Goal: Task Accomplishment & Management: Use online tool/utility

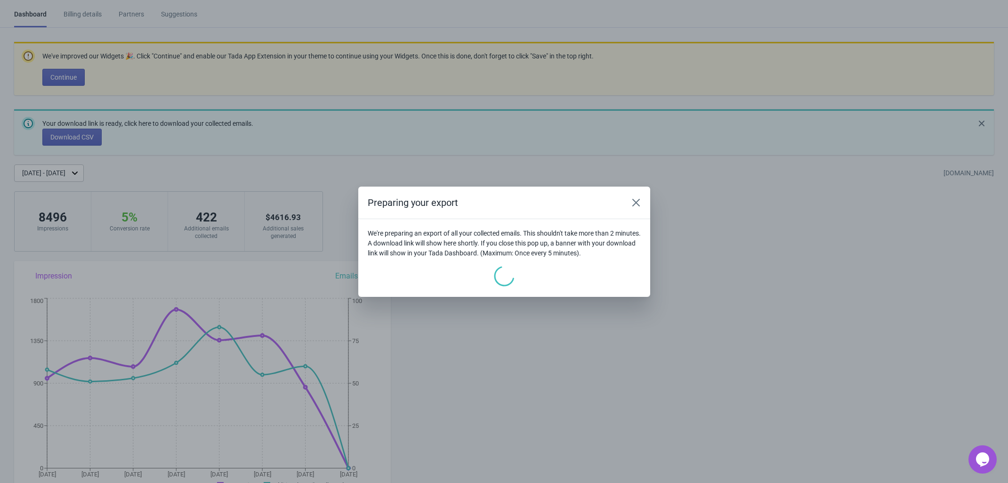
scroll to position [643, 0]
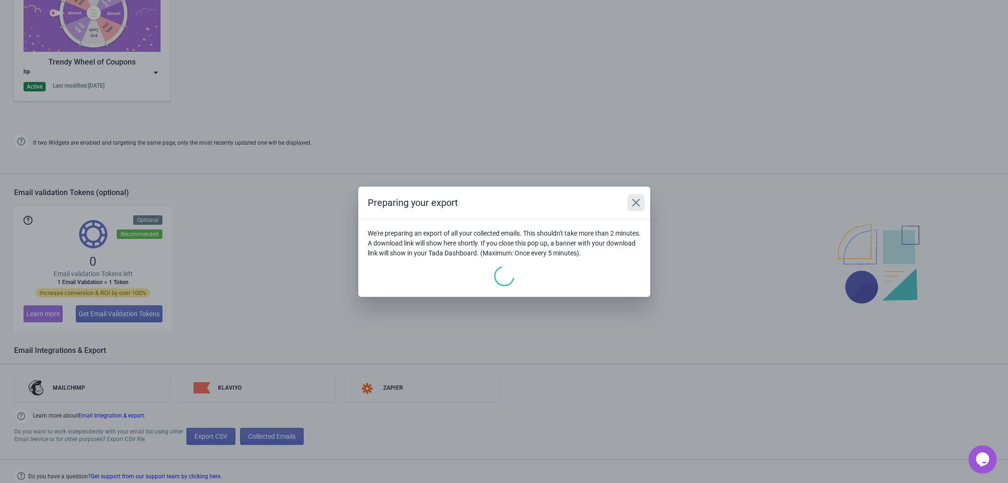
click at [639, 206] on icon "Close" at bounding box center [635, 202] width 9 height 9
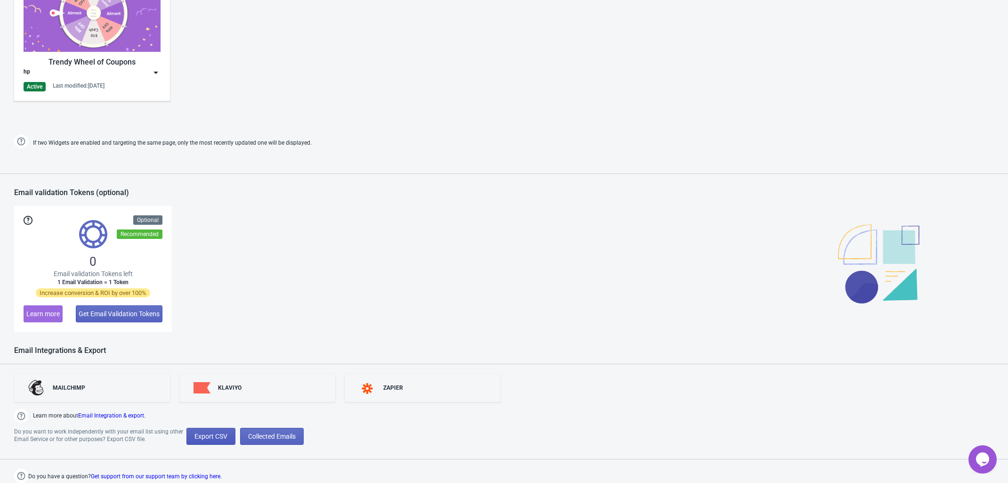
click at [216, 440] on button "Export CSV" at bounding box center [210, 435] width 49 height 17
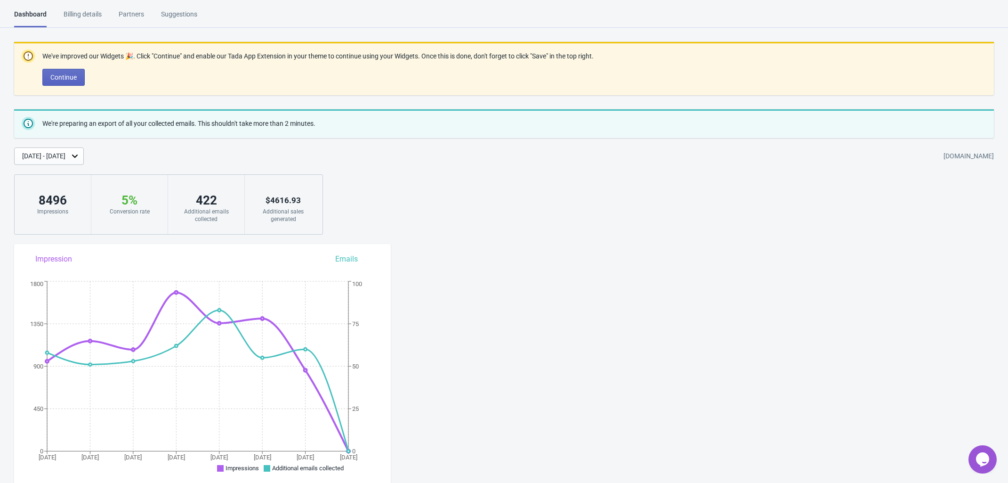
select select "2025"
select select "7"
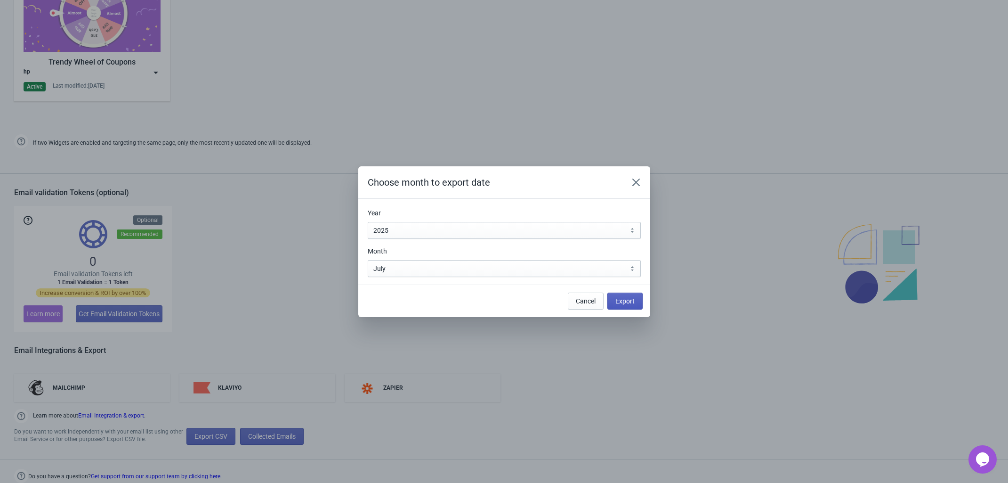
click at [614, 298] on button "Export" at bounding box center [624, 300] width 35 height 17
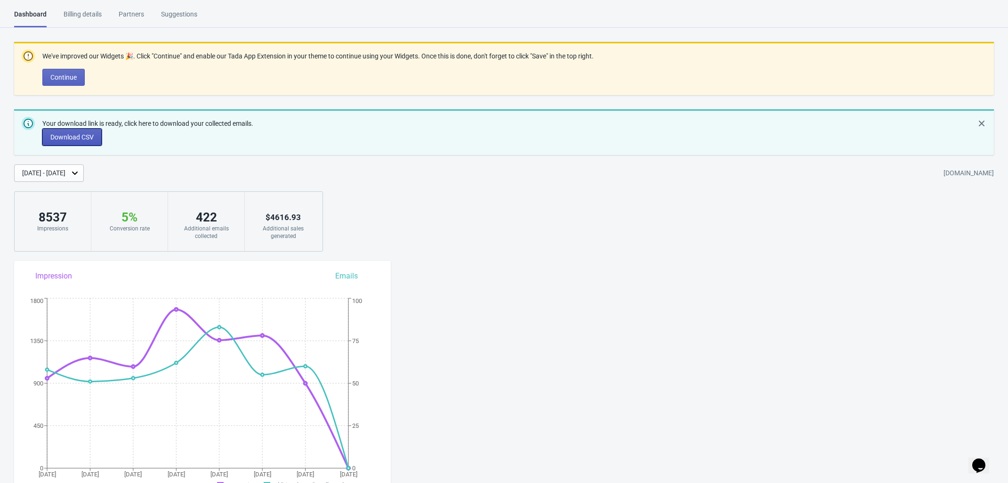
click at [81, 133] on span "Download CSV" at bounding box center [71, 137] width 43 height 8
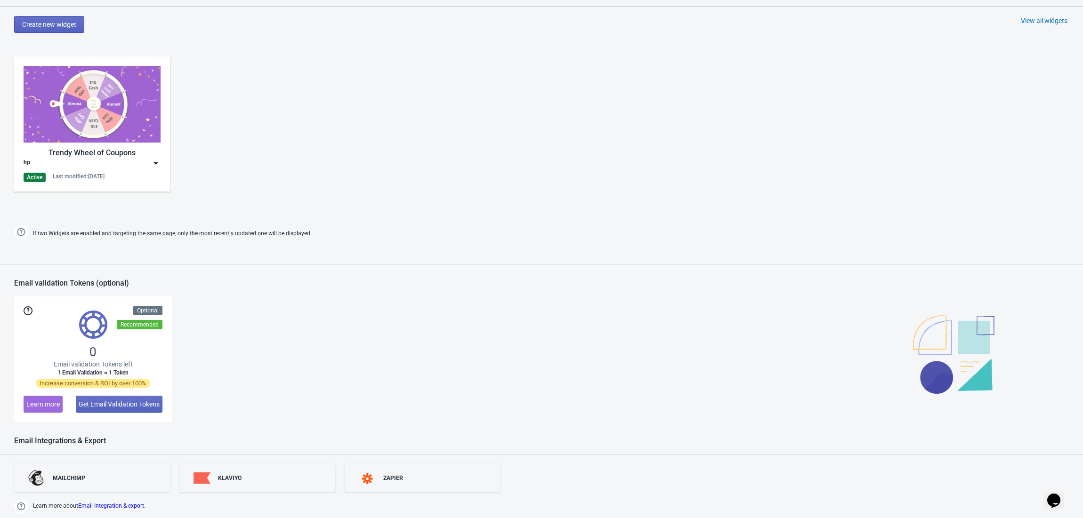
scroll to position [548, 0]
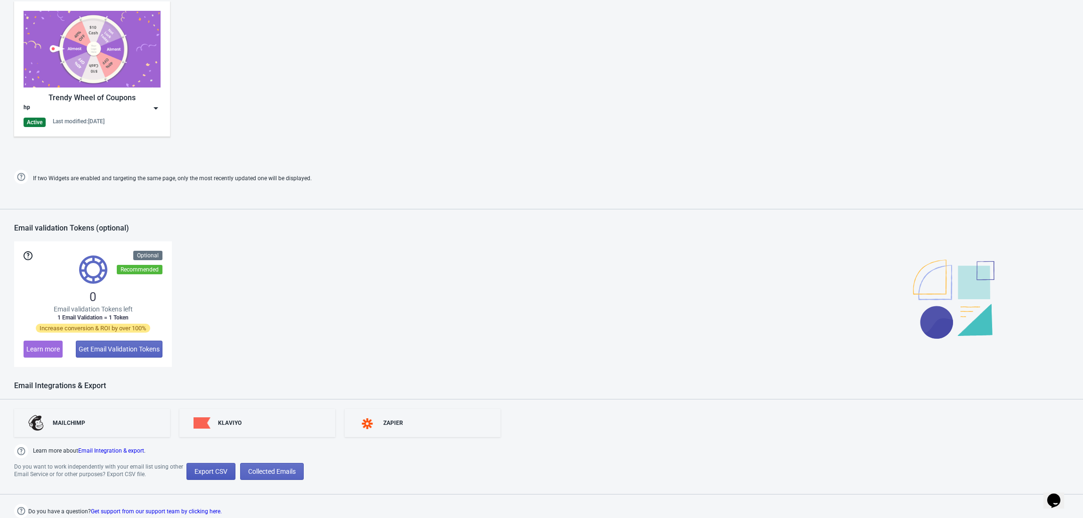
click at [202, 468] on span "Export CSV" at bounding box center [210, 472] width 33 height 8
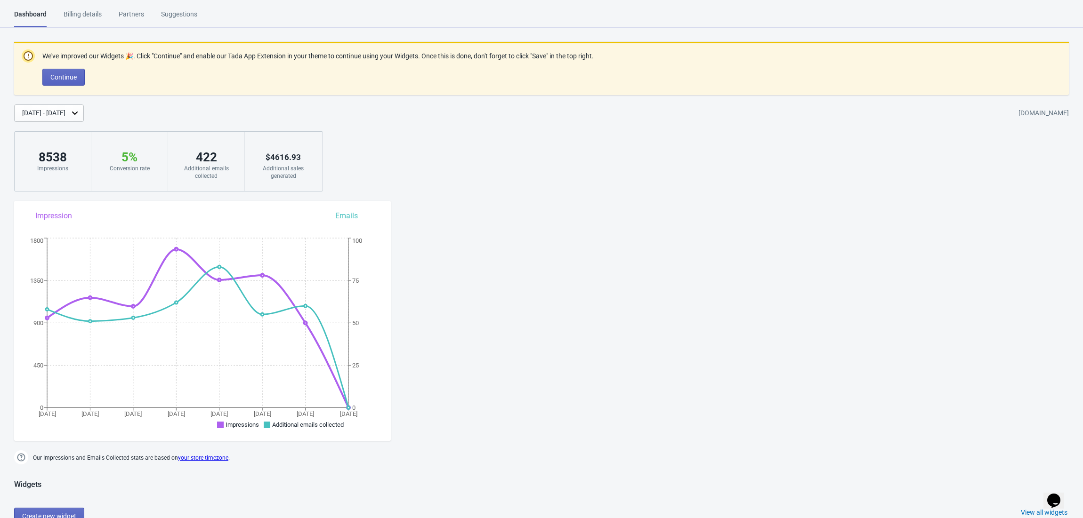
select select "2025"
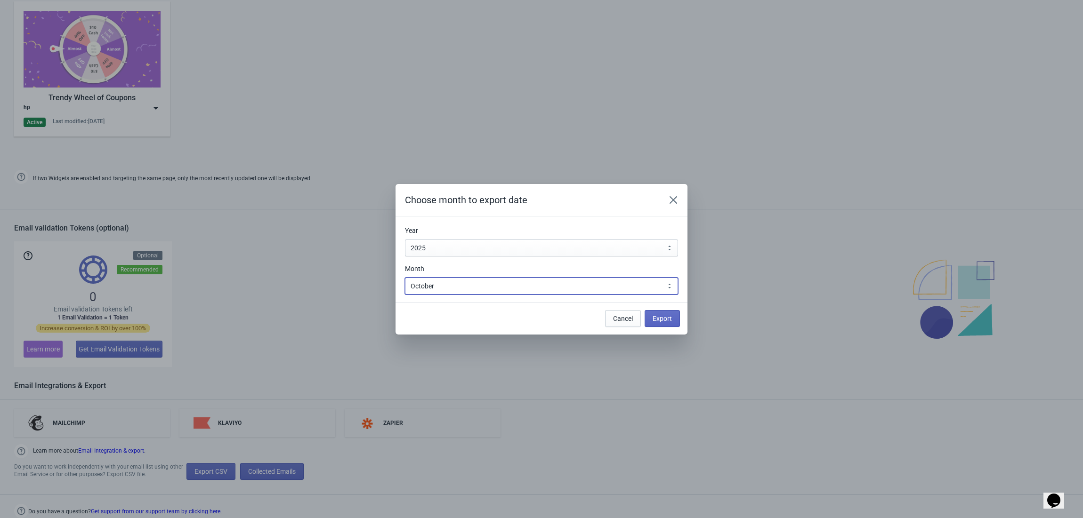
click at [477, 289] on select "January February March April May June July August September October November De…" at bounding box center [541, 286] width 273 height 17
select select "6"
click at [405, 278] on select "January February March April May June July August September October November De…" at bounding box center [541, 286] width 273 height 17
click at [664, 318] on span "Export" at bounding box center [662, 319] width 19 height 8
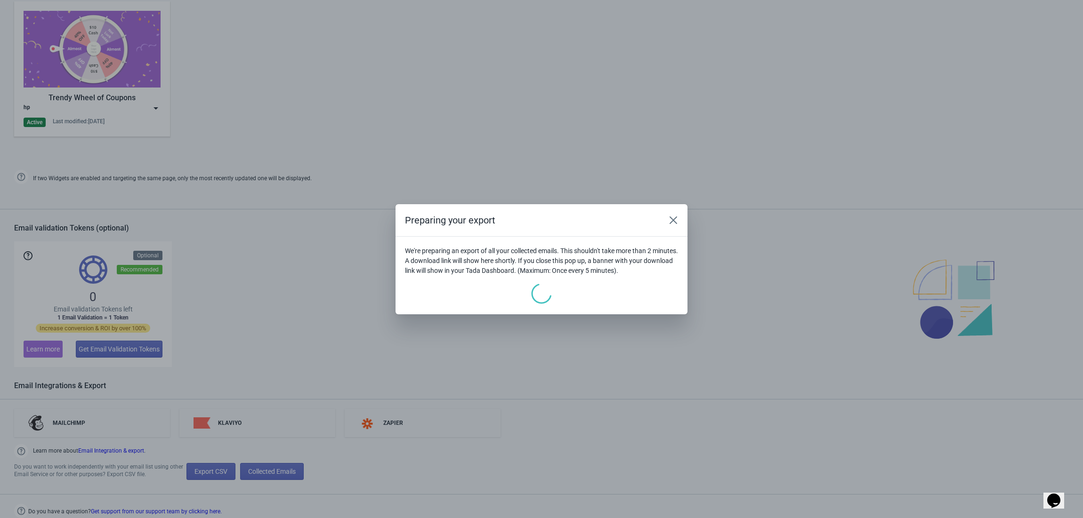
scroll to position [607, 0]
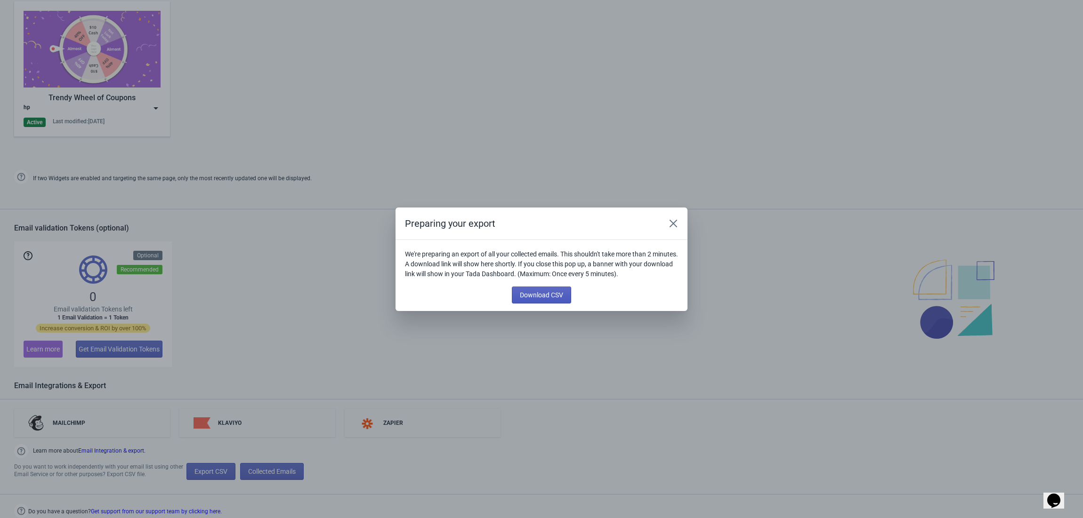
click at [539, 290] on button "Download CSV" at bounding box center [541, 295] width 59 height 17
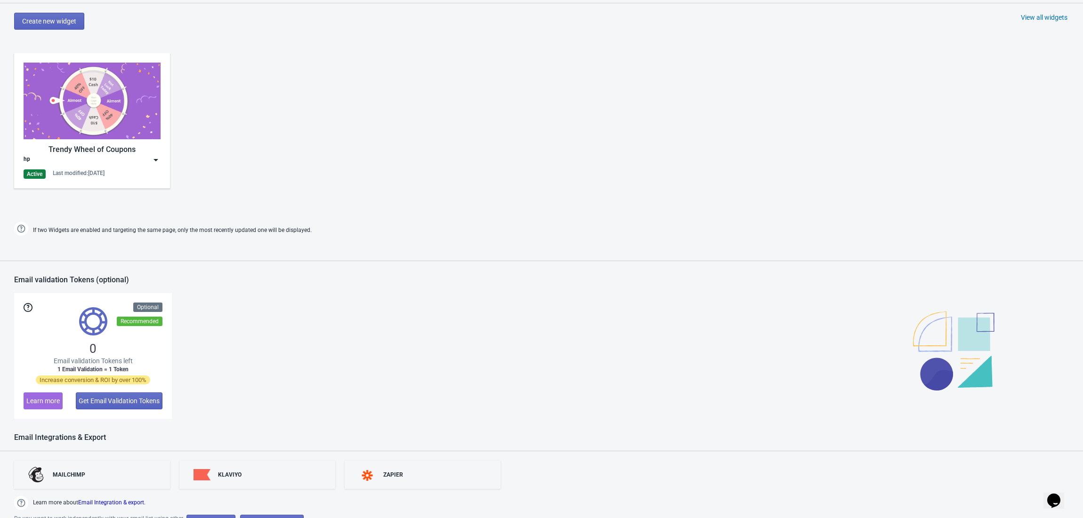
scroll to position [548, 0]
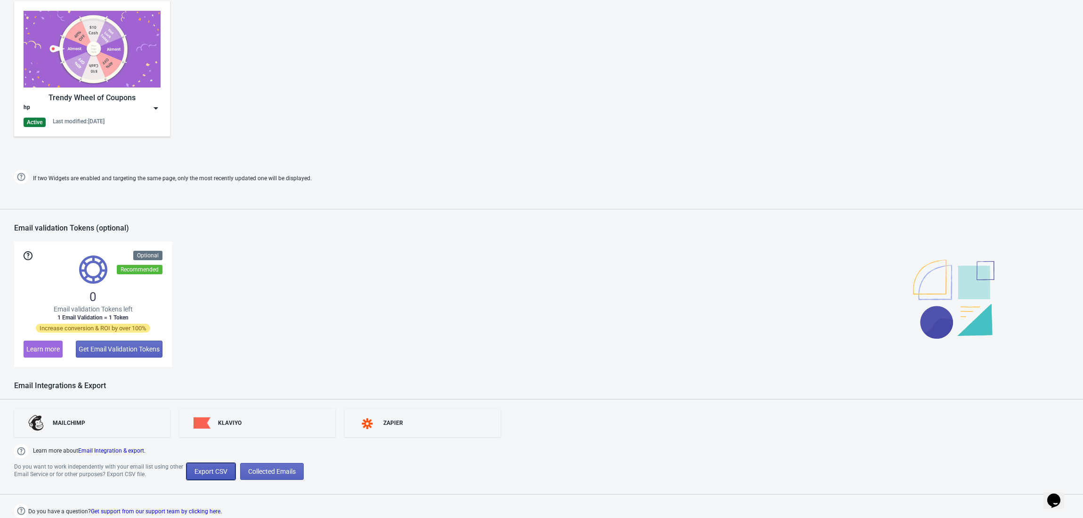
click at [208, 471] on span "Export CSV" at bounding box center [210, 472] width 33 height 8
select select "2025"
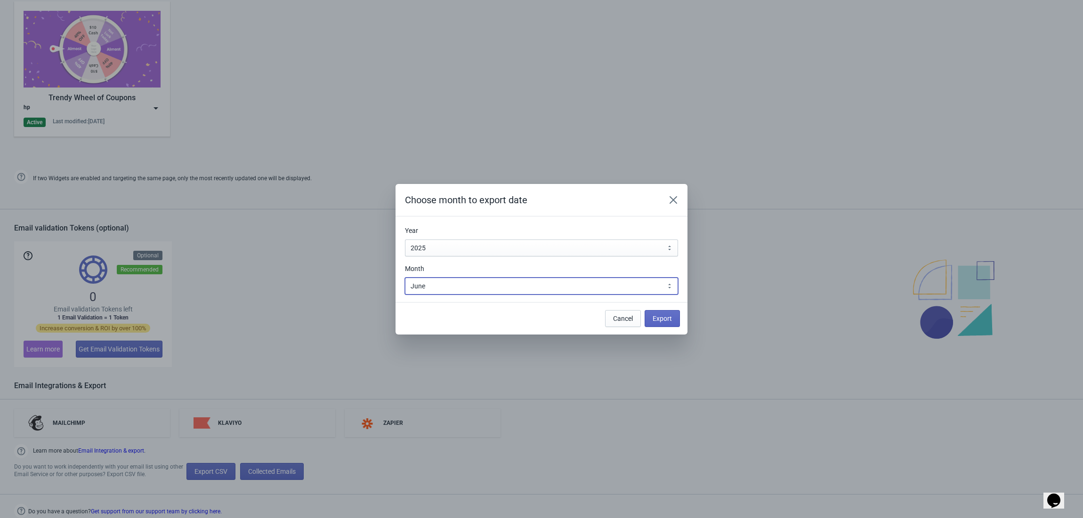
click at [456, 284] on select "January February March April May June July August September October November De…" at bounding box center [541, 286] width 273 height 17
select select "5"
click at [405, 278] on select "January February March April May June July August September October November De…" at bounding box center [541, 286] width 273 height 17
click at [669, 319] on span "Export" at bounding box center [662, 319] width 19 height 8
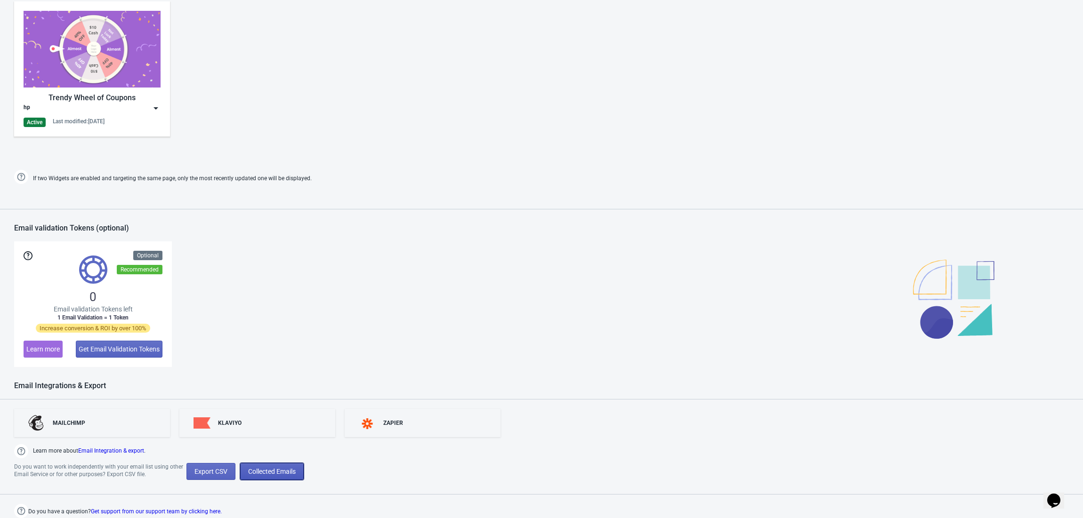
click at [286, 472] on span "Collected Emails" at bounding box center [272, 472] width 48 height 8
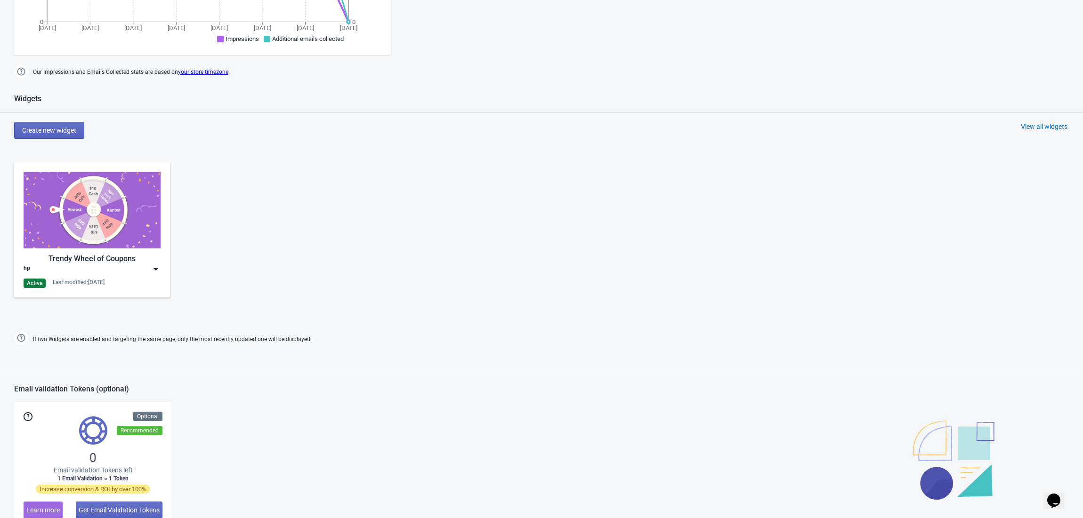
scroll to position [548, 0]
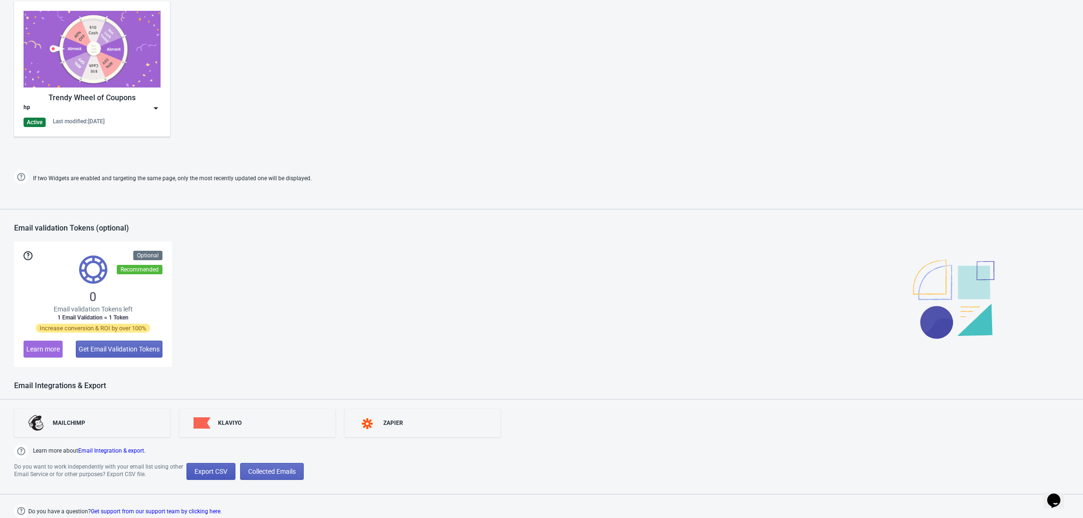
click at [193, 475] on button "Export CSV" at bounding box center [210, 471] width 49 height 17
select select "2025"
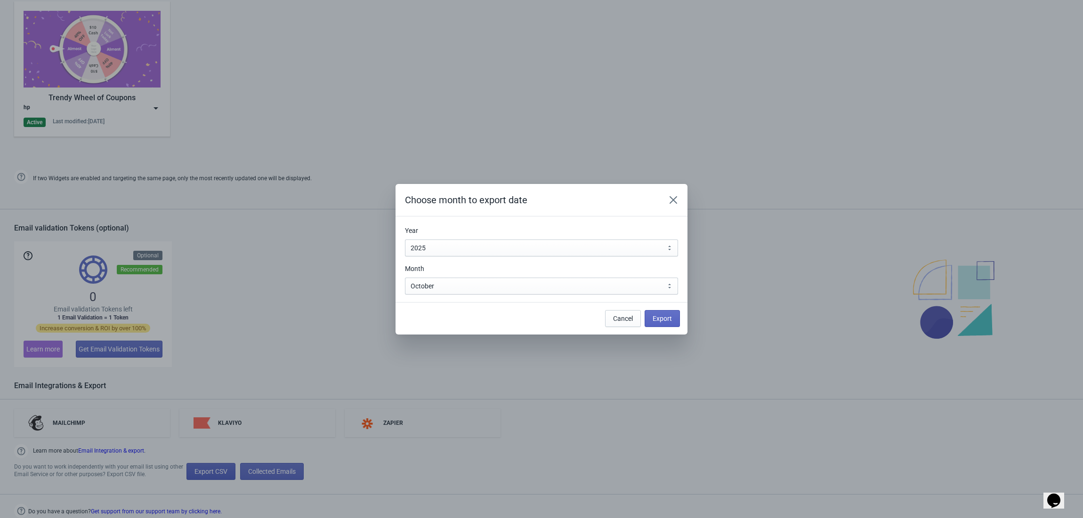
scroll to position [0, 0]
click at [466, 289] on select "January February March April May June July August September October November De…" at bounding box center [541, 286] width 273 height 17
select select "5"
click at [405, 278] on select "January February March April May June July August September October November De…" at bounding box center [541, 286] width 273 height 17
click at [669, 319] on span "Export" at bounding box center [662, 319] width 19 height 8
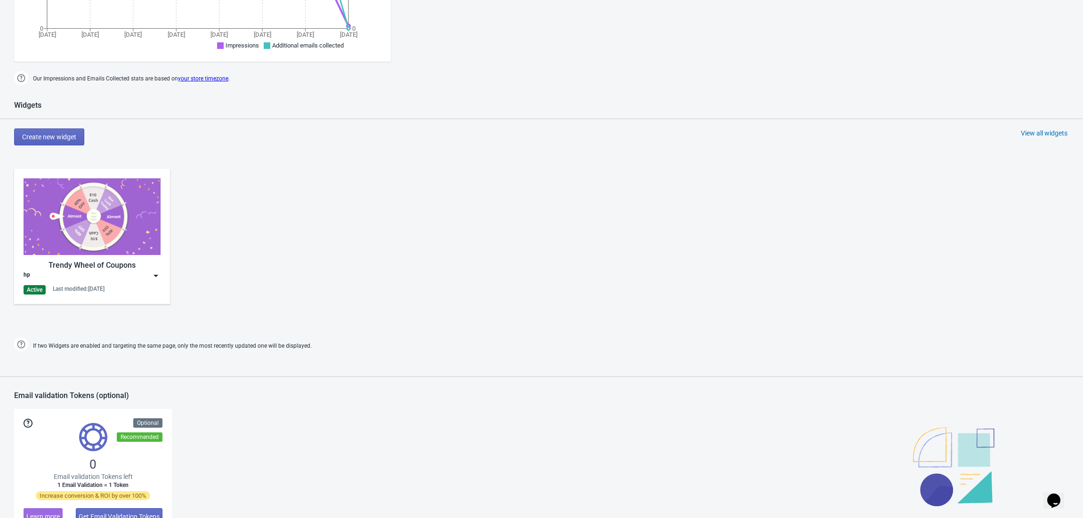
scroll to position [607, 0]
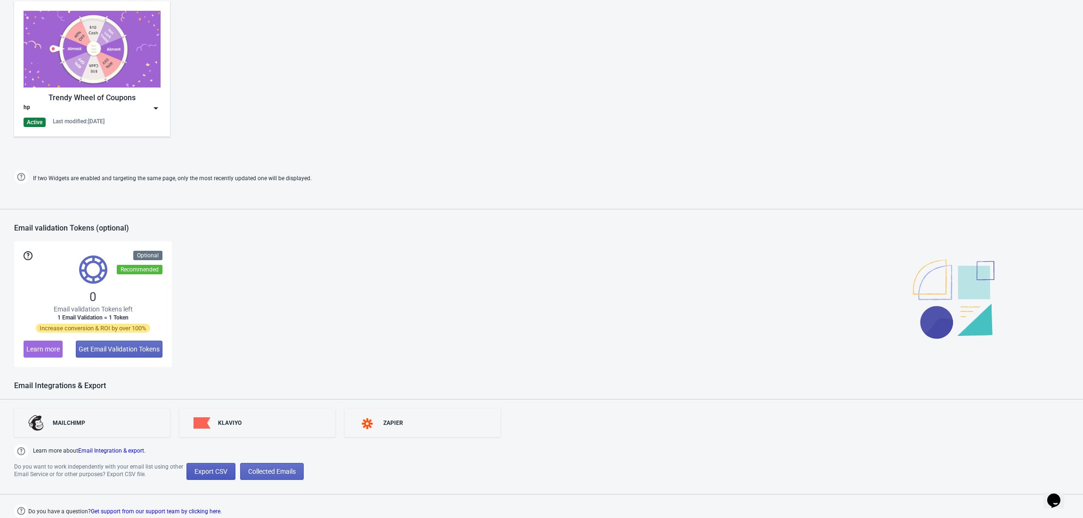
click at [211, 473] on span "Export CSV" at bounding box center [210, 472] width 33 height 8
select select "2025"
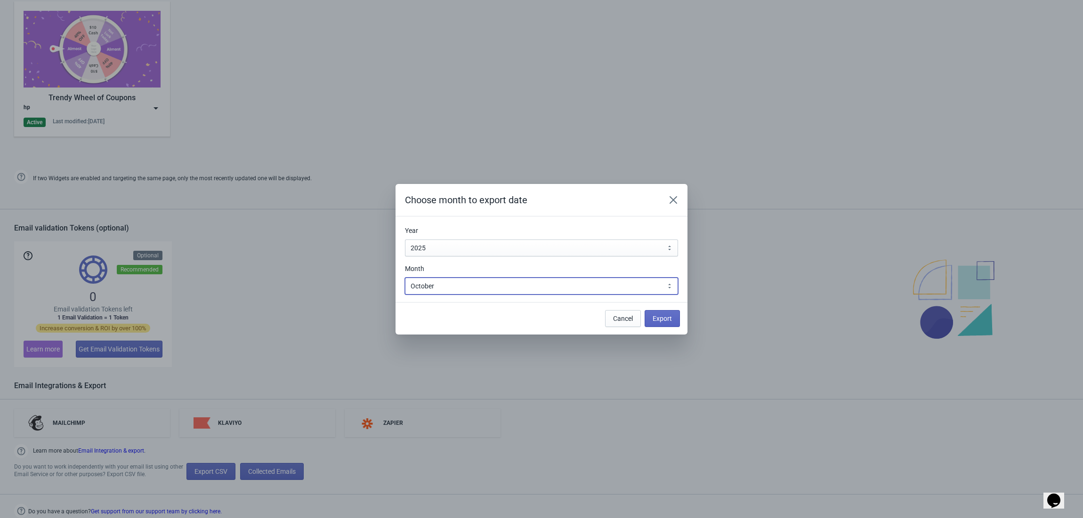
click at [450, 290] on select "January February March April May June July August September October November De…" at bounding box center [541, 286] width 273 height 17
select select "5"
click at [405, 278] on select "January February March April May June July August September October November De…" at bounding box center [541, 286] width 273 height 17
click at [662, 311] on button "Export" at bounding box center [662, 318] width 35 height 17
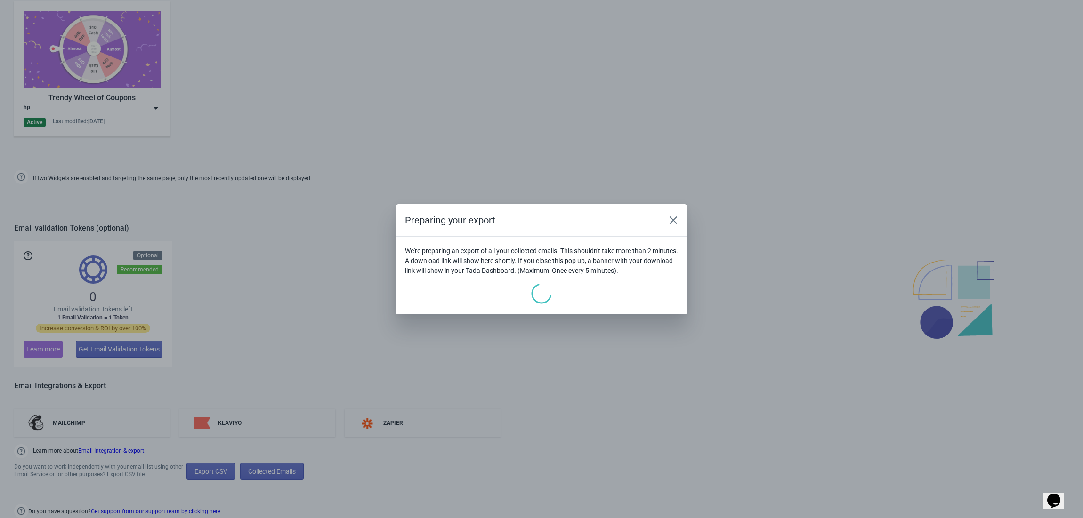
scroll to position [0, 0]
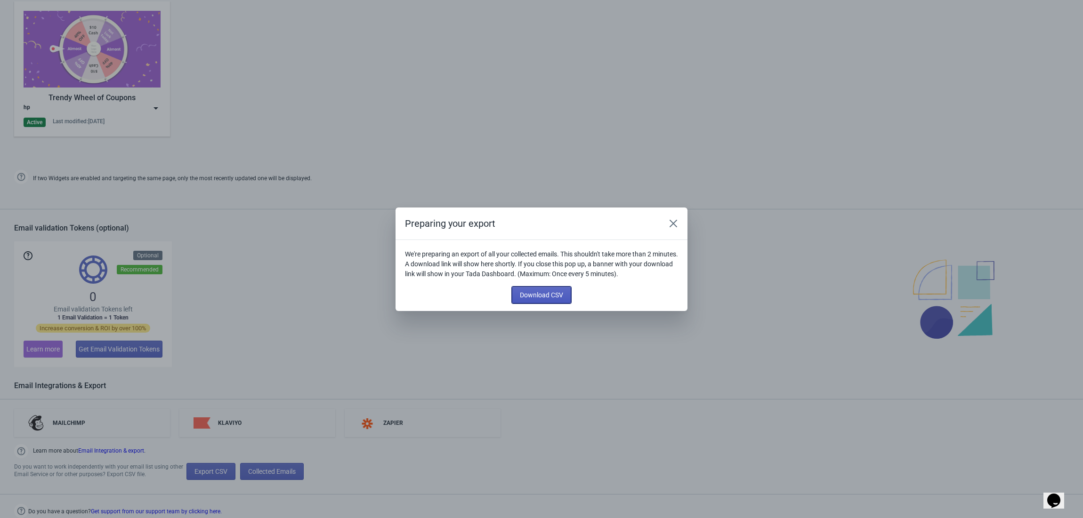
click at [532, 297] on span "Download CSV" at bounding box center [541, 295] width 43 height 8
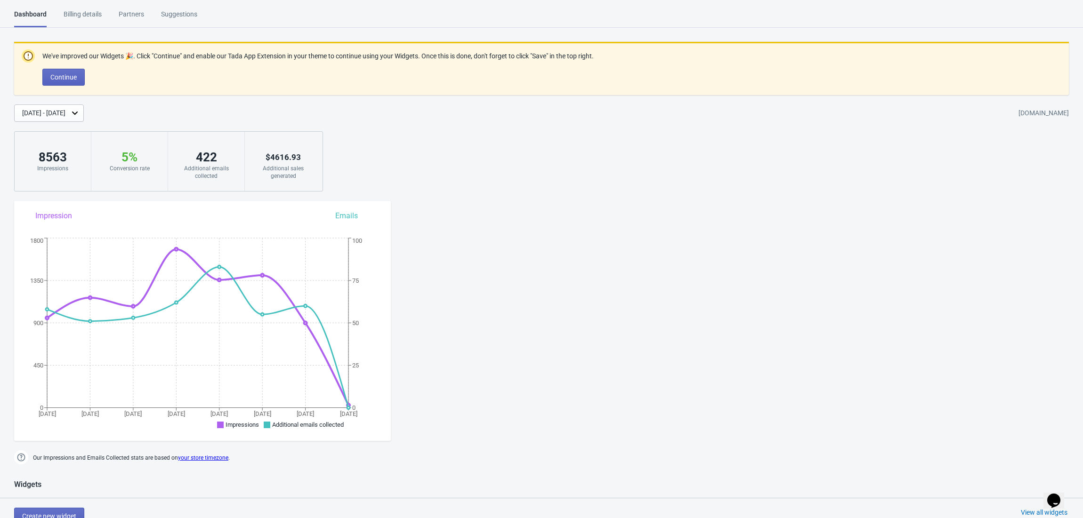
scroll to position [548, 0]
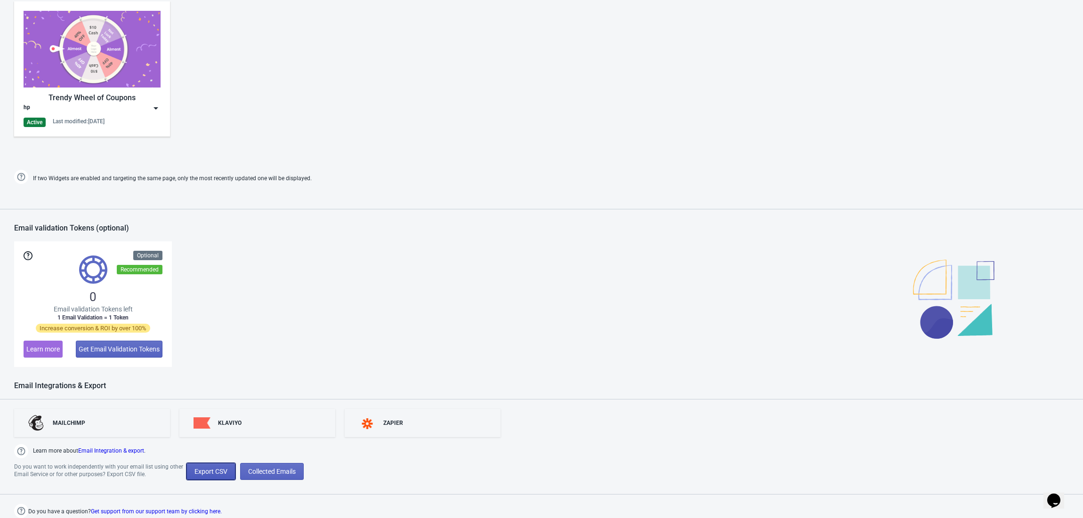
click at [208, 474] on span "Export CSV" at bounding box center [210, 472] width 33 height 8
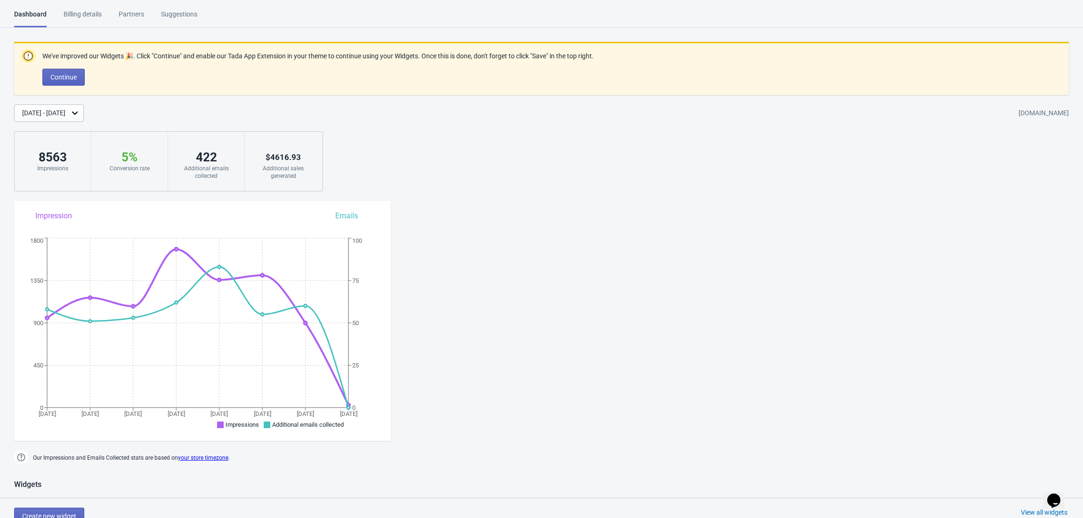
select select "2025"
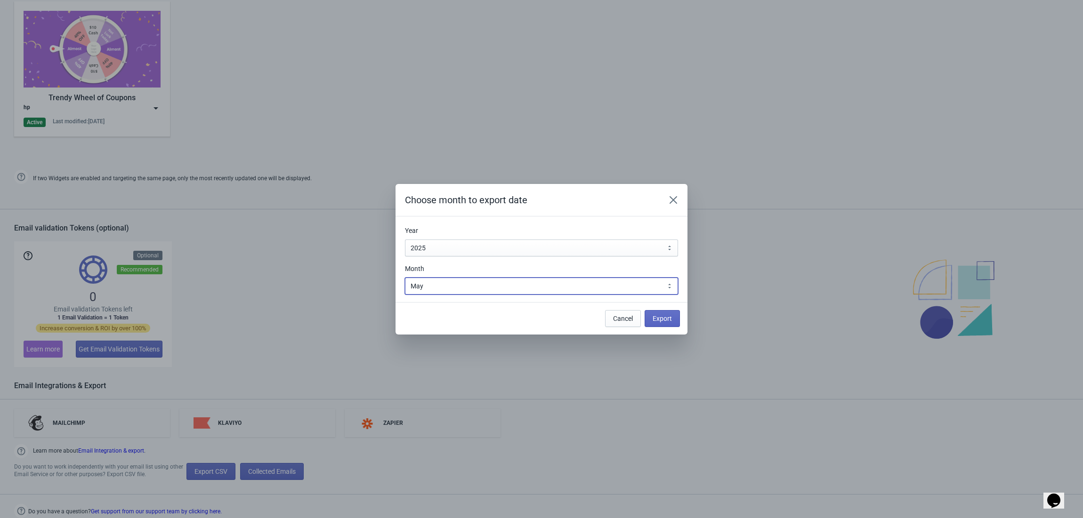
click at [447, 283] on select "January February March April May June July August September October November De…" at bounding box center [541, 286] width 273 height 17
select select "4"
click at [405, 278] on select "January February March April May June July August September October November De…" at bounding box center [541, 286] width 273 height 17
click at [660, 319] on span "Export" at bounding box center [662, 319] width 19 height 8
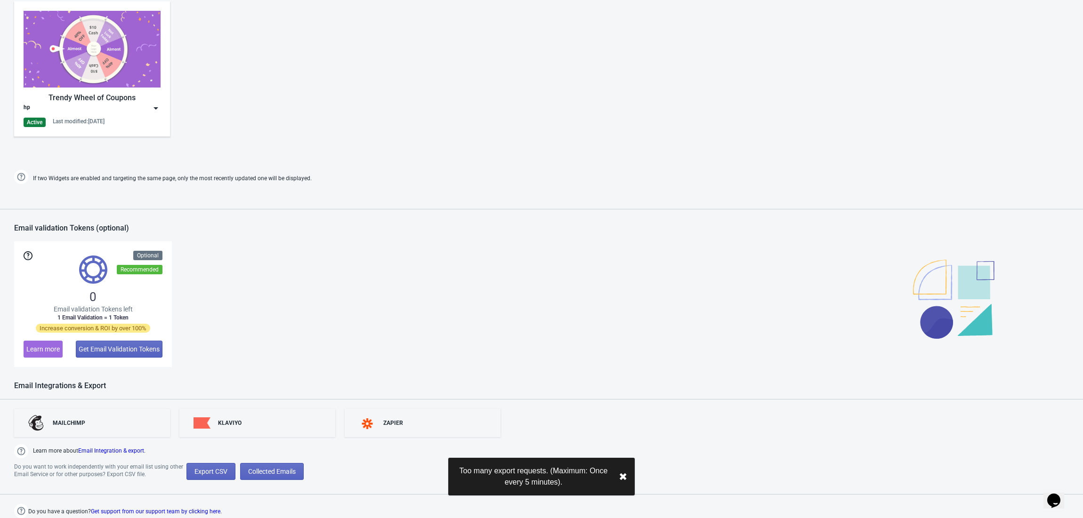
click at [623, 475] on button "✖︎" at bounding box center [623, 477] width 8 height 12
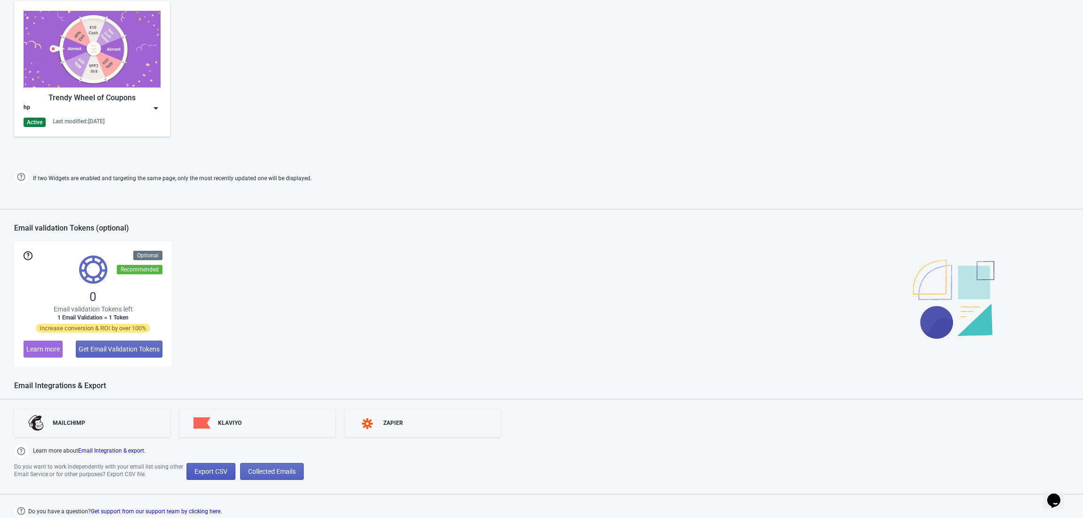
click at [206, 472] on span "Export CSV" at bounding box center [210, 472] width 33 height 8
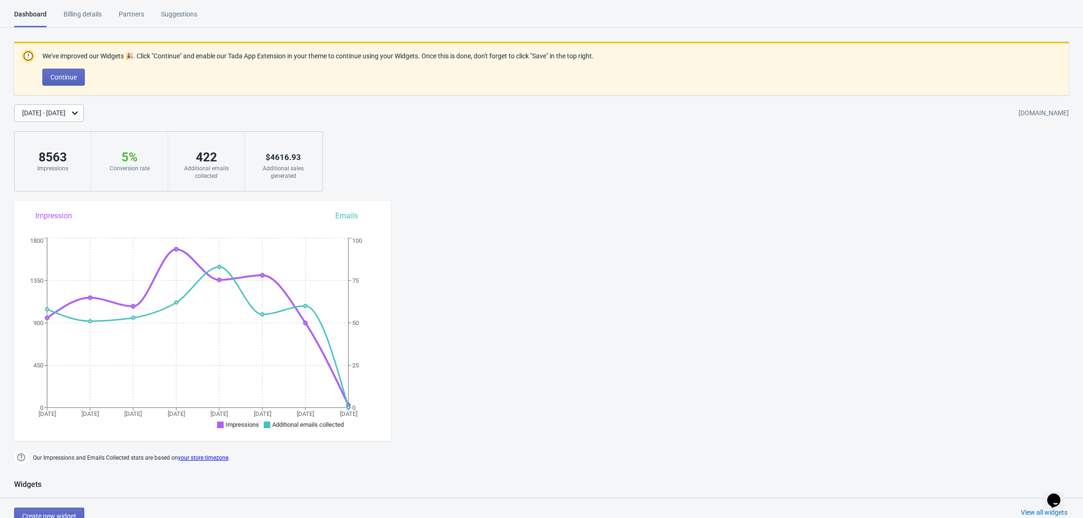
select select "2025"
select select "4"
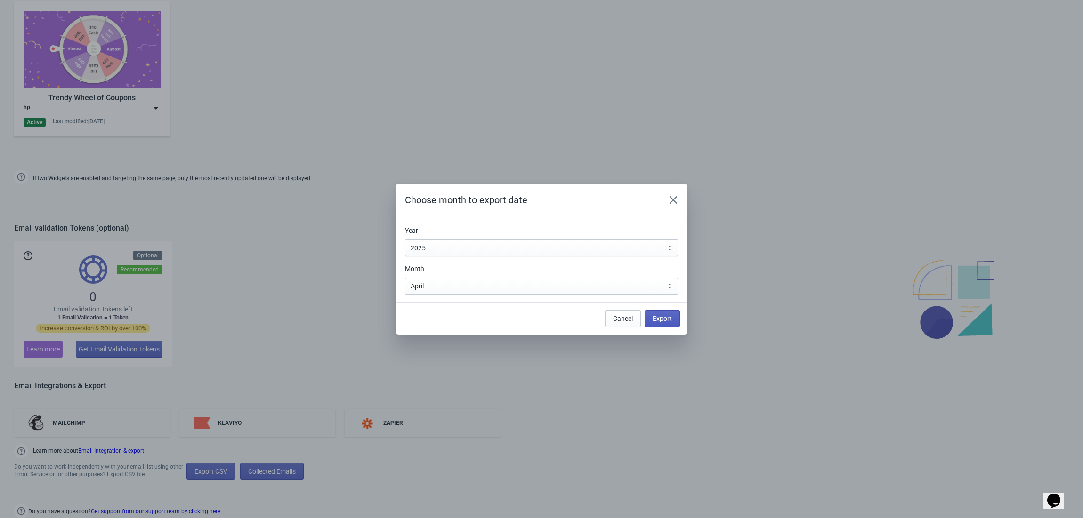
click at [672, 322] on button "Export" at bounding box center [662, 318] width 35 height 17
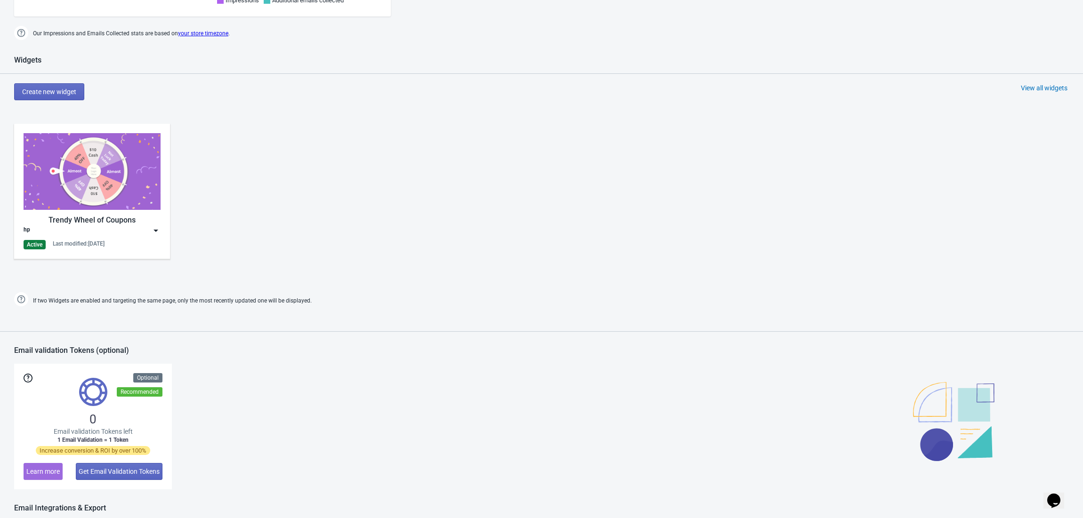
scroll to position [607, 0]
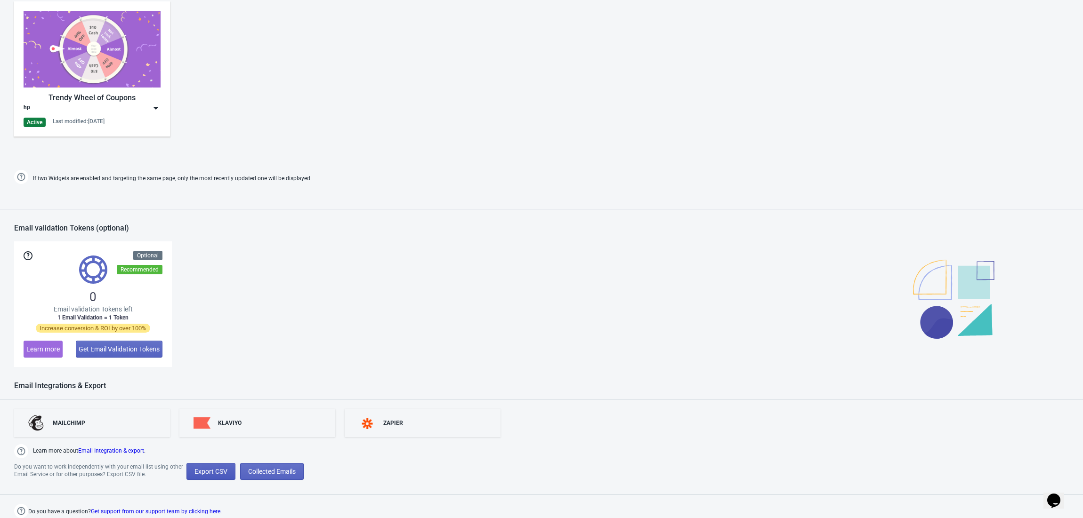
click at [197, 468] on span "Export CSV" at bounding box center [210, 472] width 33 height 8
select select "2025"
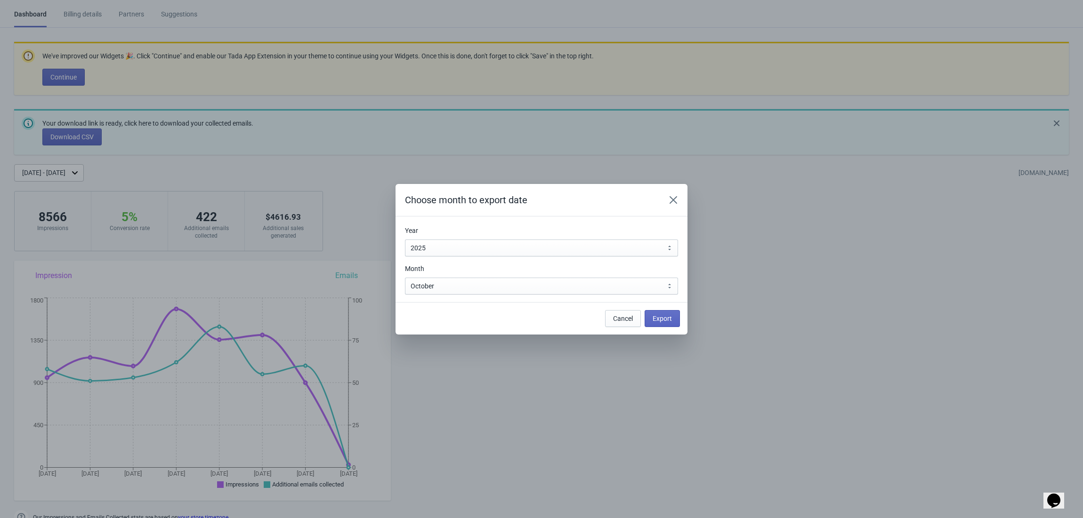
scroll to position [0, 0]
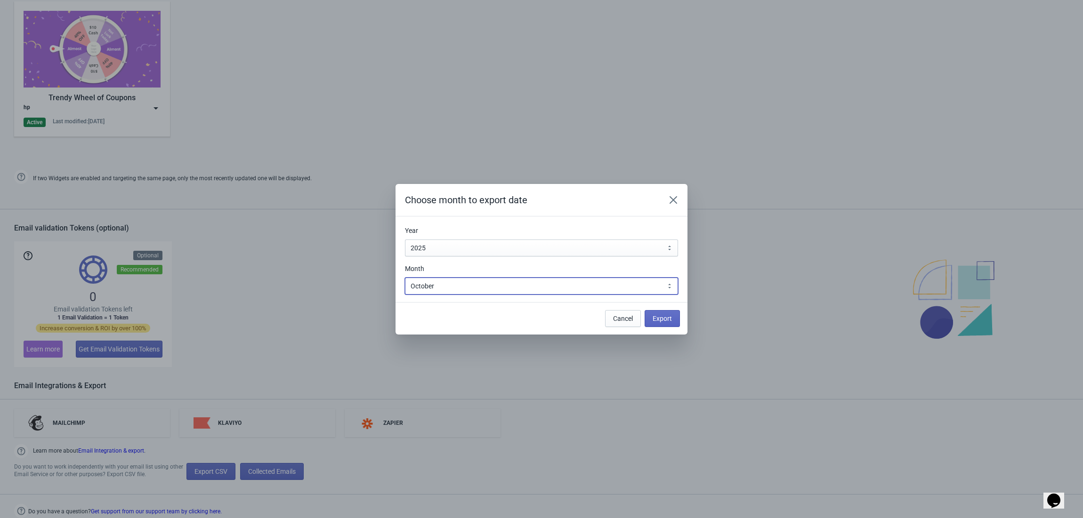
click at [438, 290] on select "January February March April May June July August September October November De…" at bounding box center [541, 286] width 273 height 17
select select "4"
click at [405, 278] on select "January February March April May June July August September October November De…" at bounding box center [541, 286] width 273 height 17
click at [671, 316] on button "Export" at bounding box center [662, 318] width 35 height 17
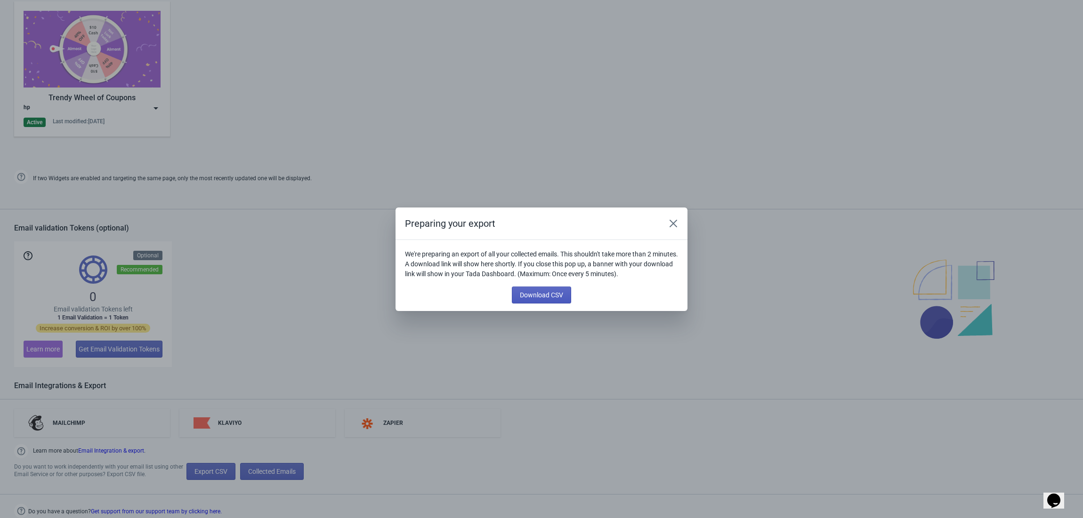
click at [558, 294] on span "Download CSV" at bounding box center [541, 295] width 43 height 8
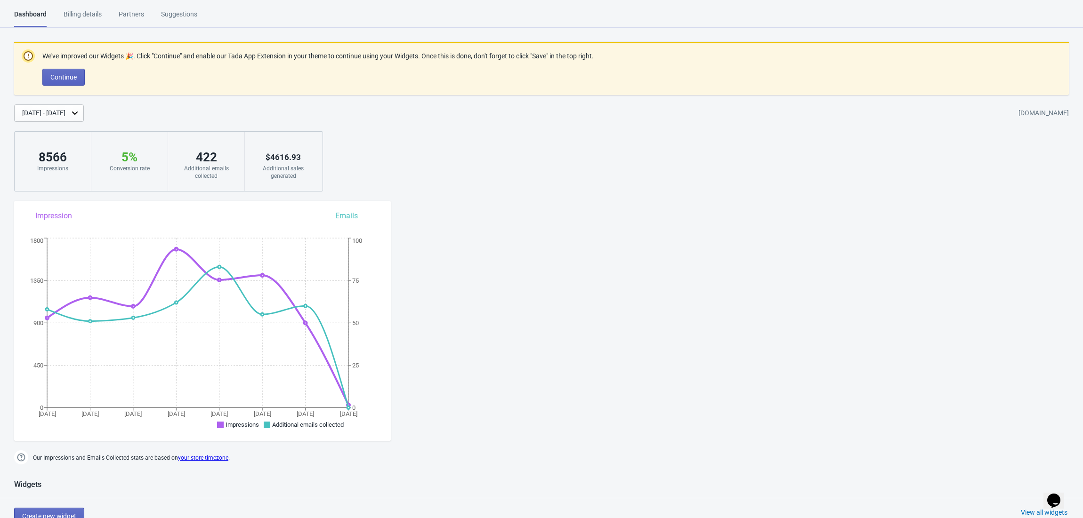
scroll to position [548, 0]
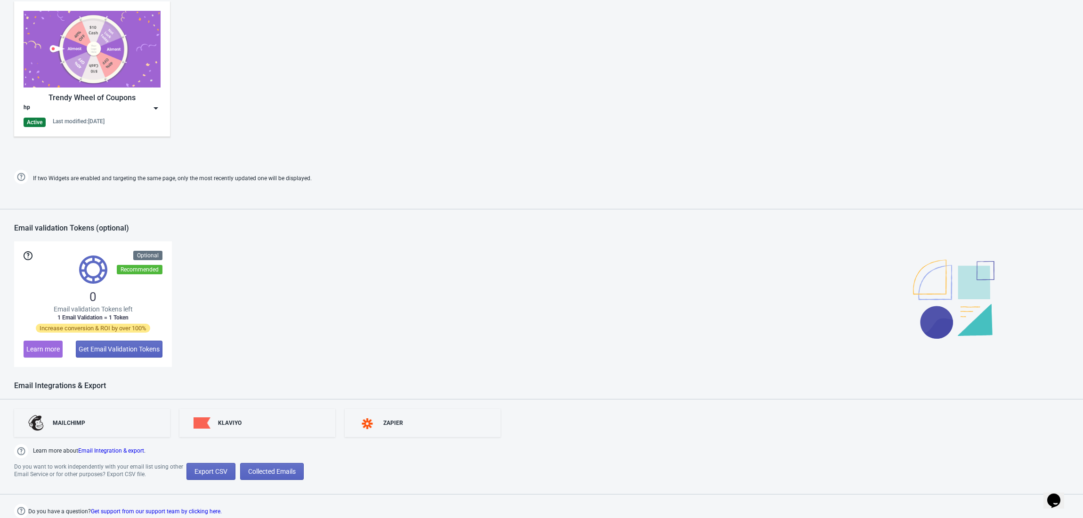
click at [832, 66] on div "Trendy Wheel of Coupons hp Active Last modified: 13.8.2025" at bounding box center [541, 76] width 1083 height 169
click at [203, 475] on span "Export CSV" at bounding box center [210, 472] width 33 height 8
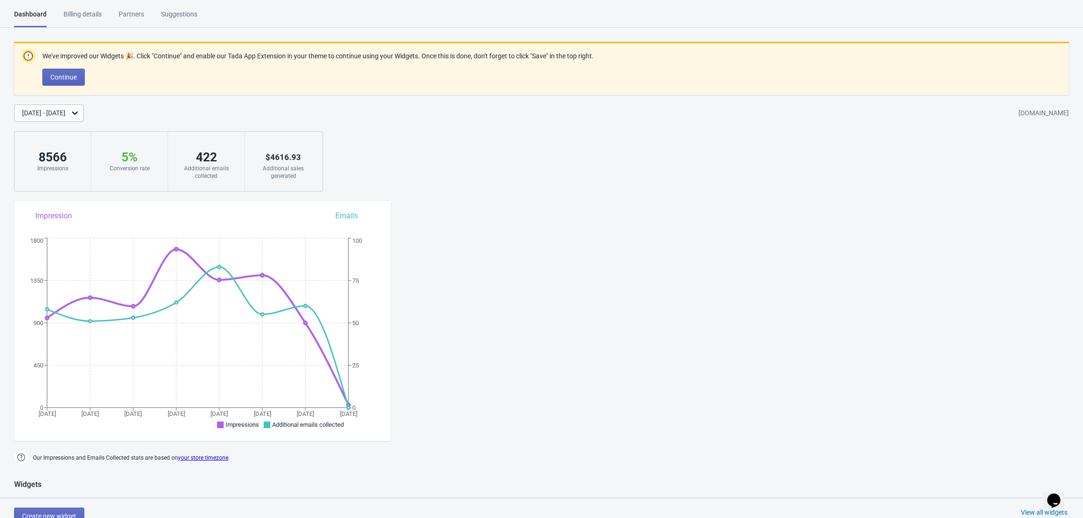
select select "2025"
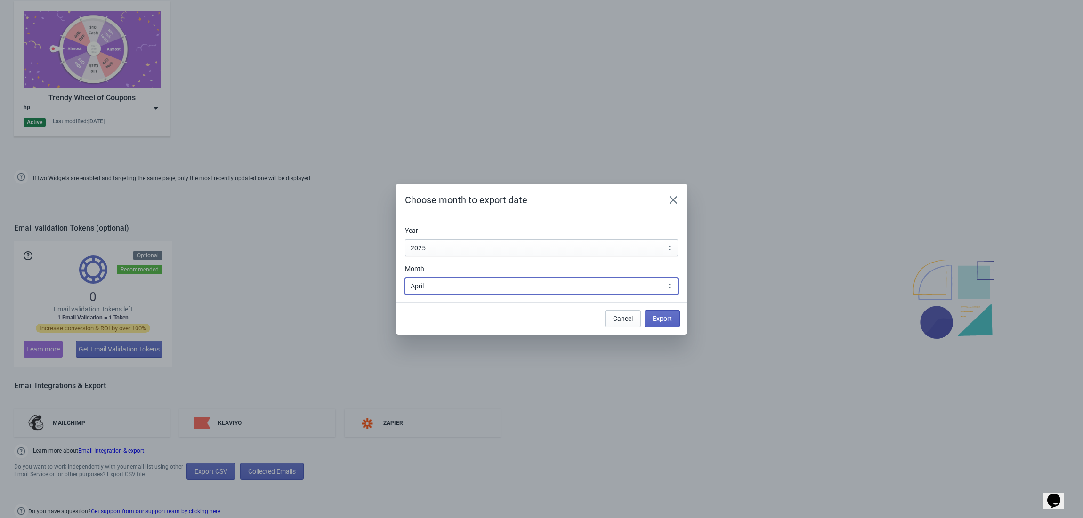
click at [437, 289] on select "January February March April May June July August September October November De…" at bounding box center [541, 286] width 273 height 17
select select "3"
click at [405, 278] on select "January February March April May June July August September October November De…" at bounding box center [541, 286] width 273 height 17
click at [662, 321] on span "Export" at bounding box center [662, 319] width 19 height 8
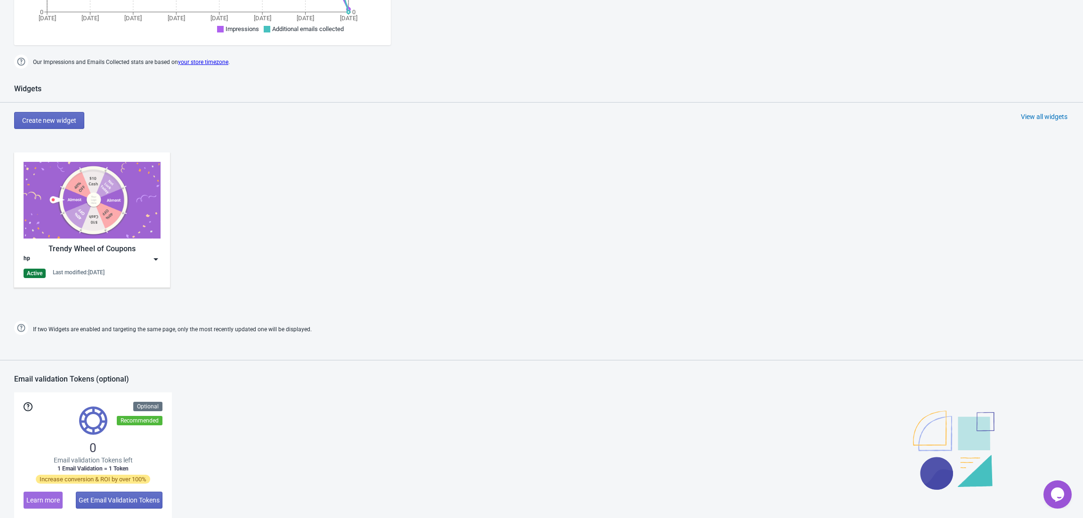
scroll to position [548, 0]
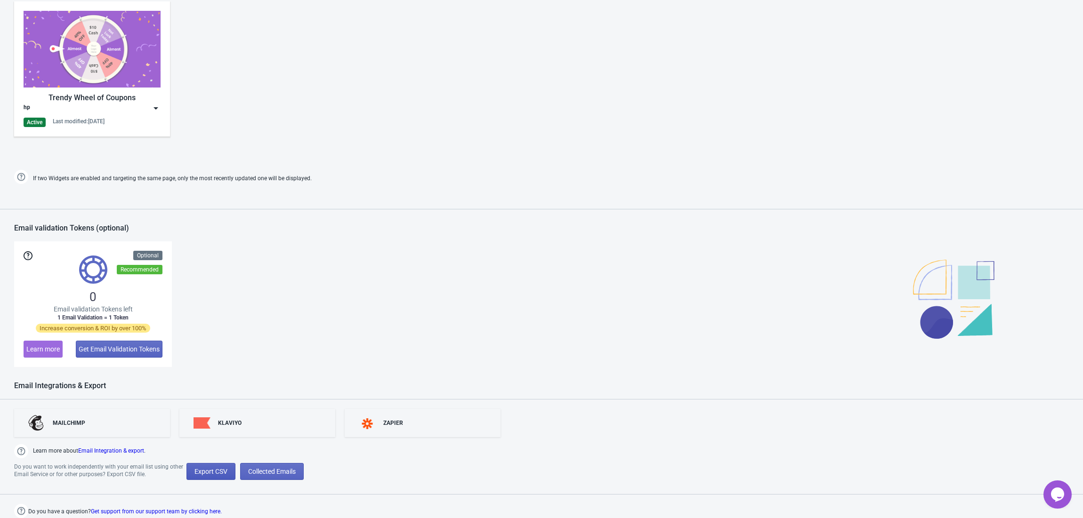
click at [214, 468] on span "Export CSV" at bounding box center [210, 472] width 33 height 8
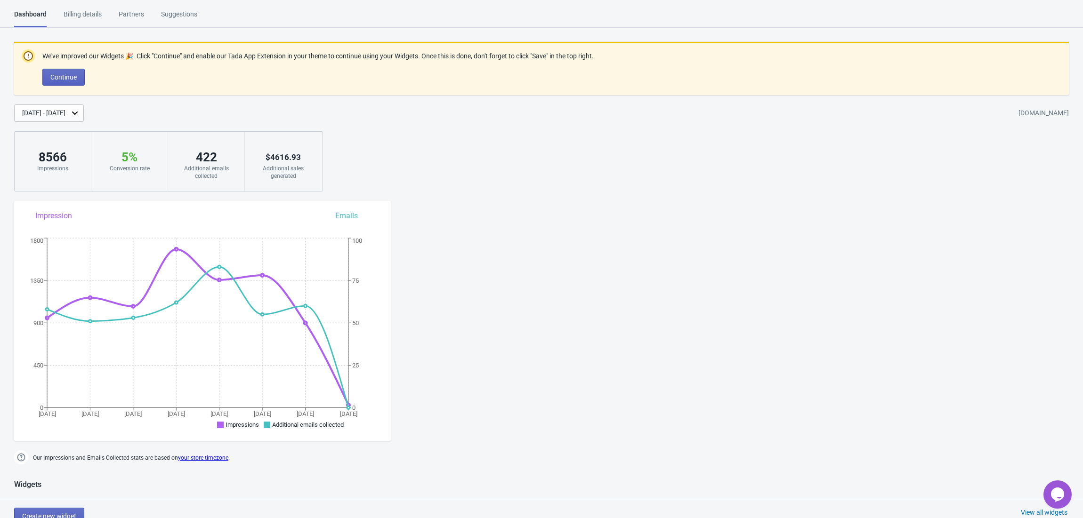
select select "2025"
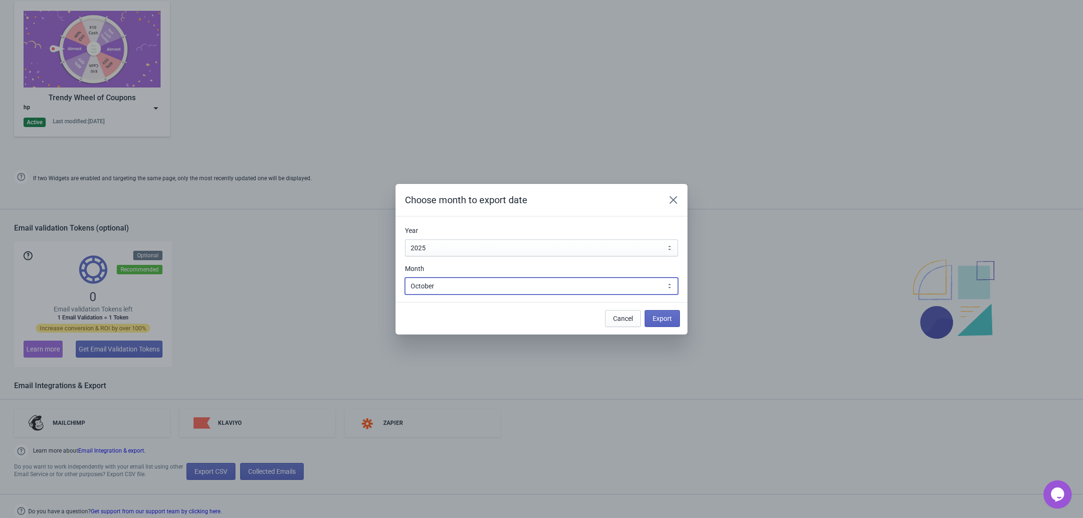
click at [473, 285] on select "January February March April May June July August September October November De…" at bounding box center [541, 286] width 273 height 17
select select "3"
click at [405, 278] on select "January February March April May June July August September October November De…" at bounding box center [541, 286] width 273 height 17
click at [668, 320] on span "Export" at bounding box center [662, 319] width 19 height 8
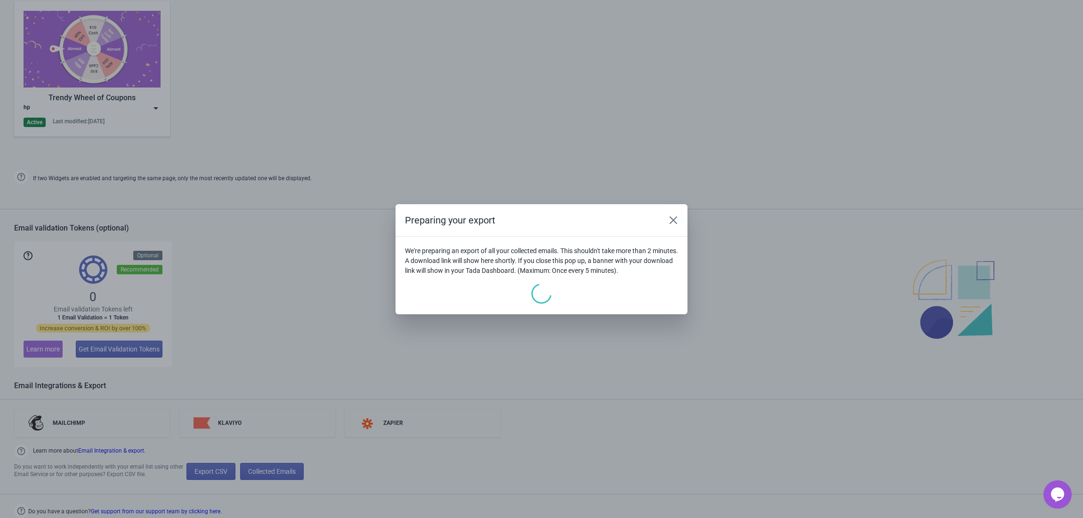
scroll to position [607, 0]
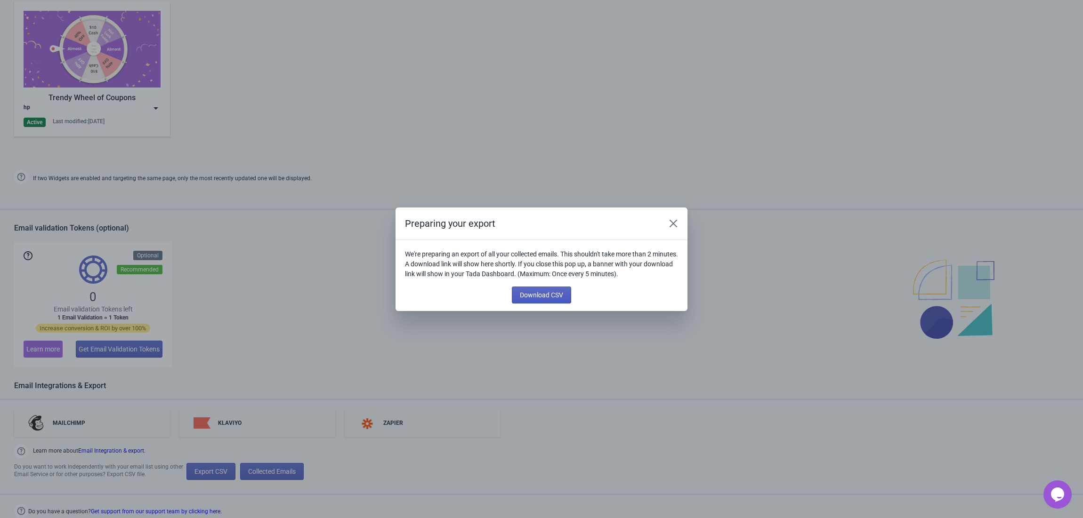
click at [539, 296] on span "Download CSV" at bounding box center [541, 295] width 43 height 8
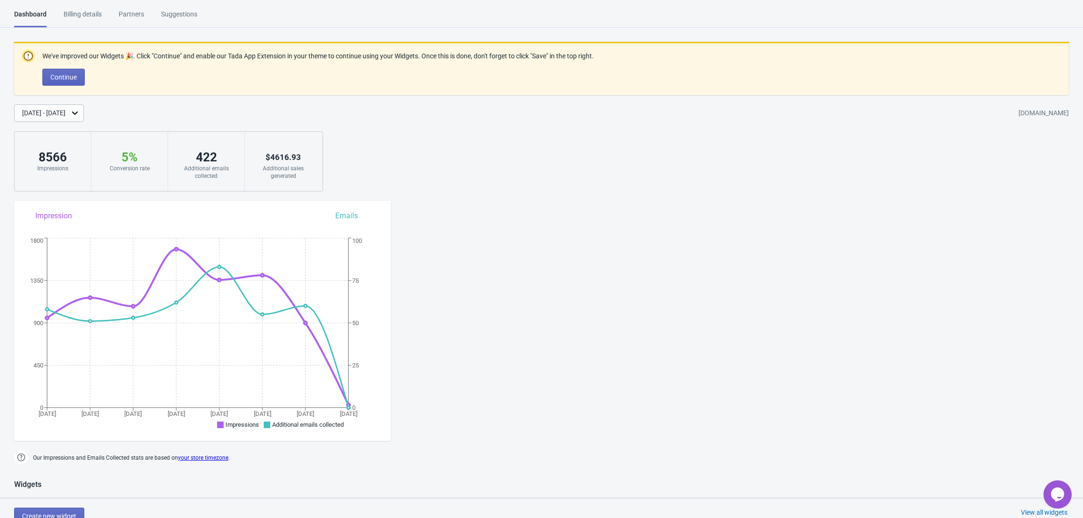
scroll to position [548, 0]
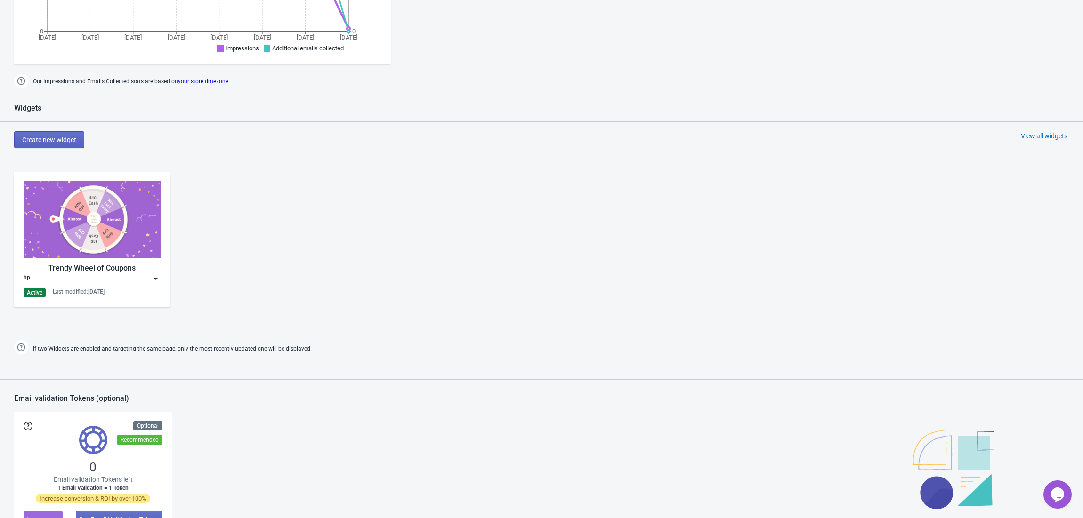
scroll to position [548, 0]
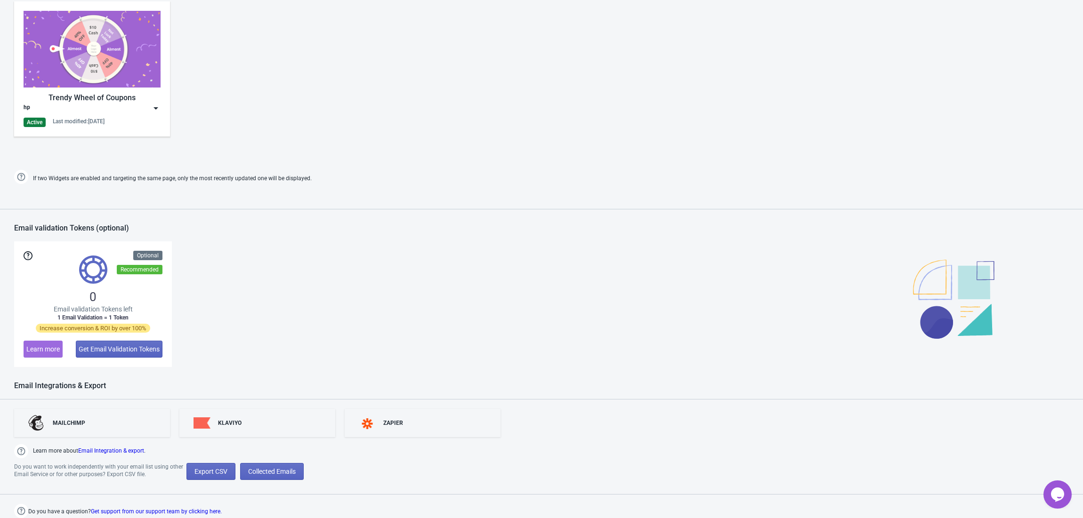
click at [773, 120] on div "Trendy Wheel of Coupons hp Active Last modified: [DATE]" at bounding box center [541, 76] width 1083 height 169
click at [213, 471] on span "Export CSV" at bounding box center [210, 472] width 33 height 8
select select "2025"
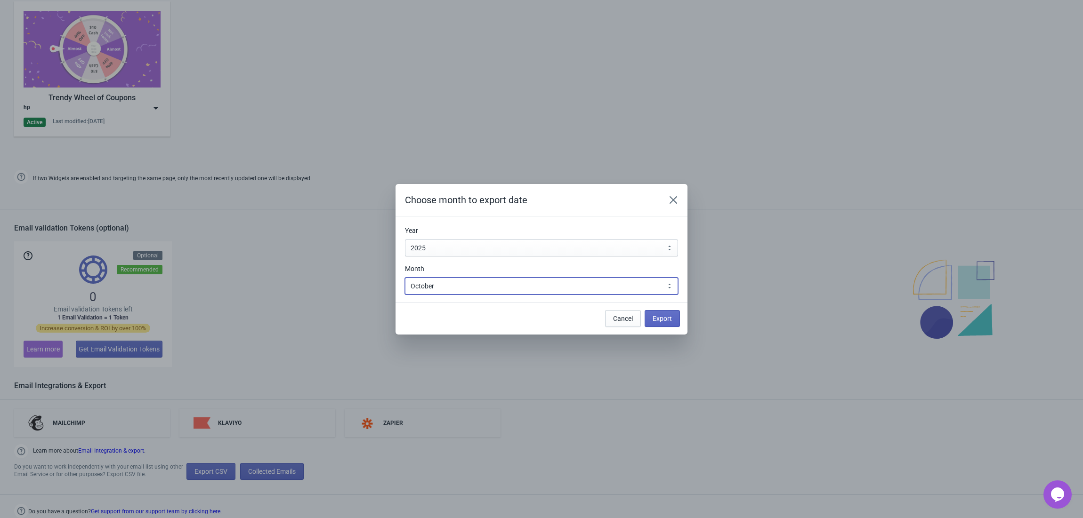
click at [450, 284] on select "January February March April May June July August September October November De…" at bounding box center [541, 286] width 273 height 17
select select "2"
click at [405, 278] on select "January February March April May June July August September October November De…" at bounding box center [541, 286] width 273 height 17
click at [666, 319] on span "Export" at bounding box center [662, 319] width 19 height 8
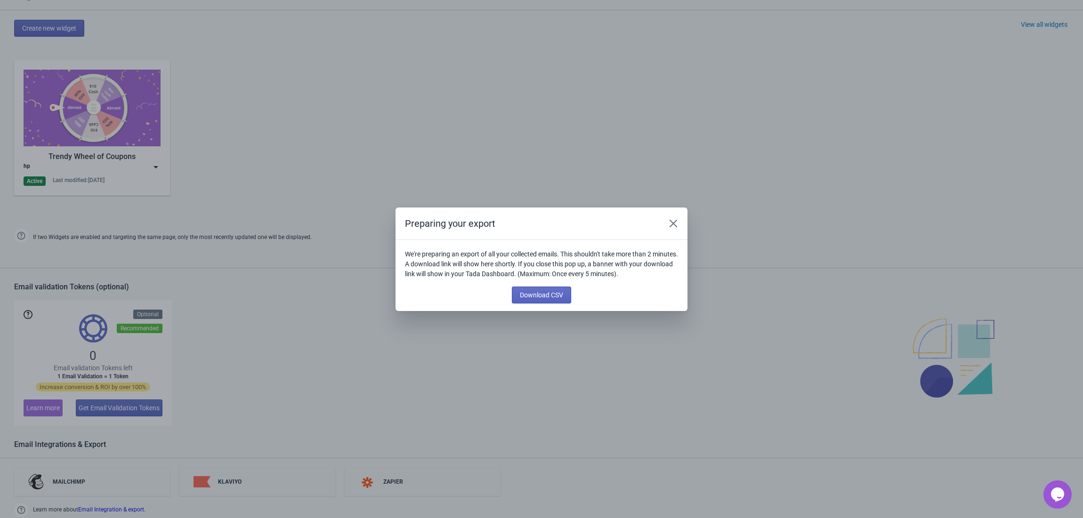
scroll to position [607, 0]
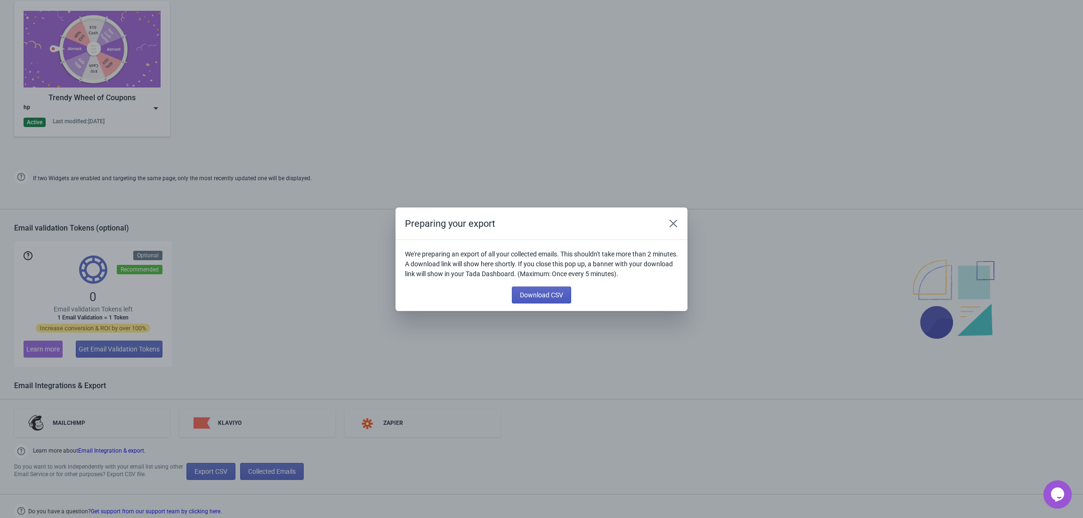
click at [548, 294] on span "Download CSV" at bounding box center [541, 295] width 43 height 8
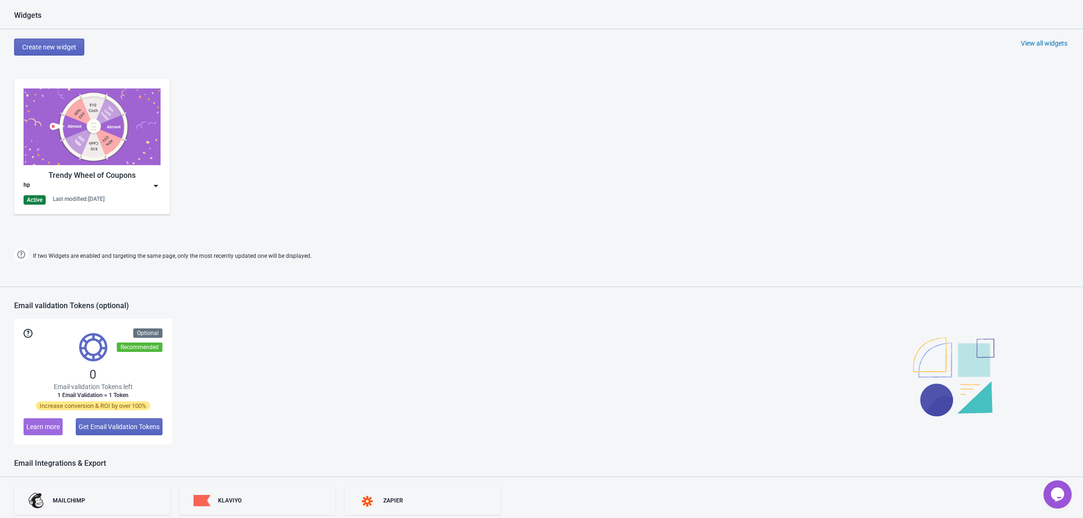
scroll to position [548, 0]
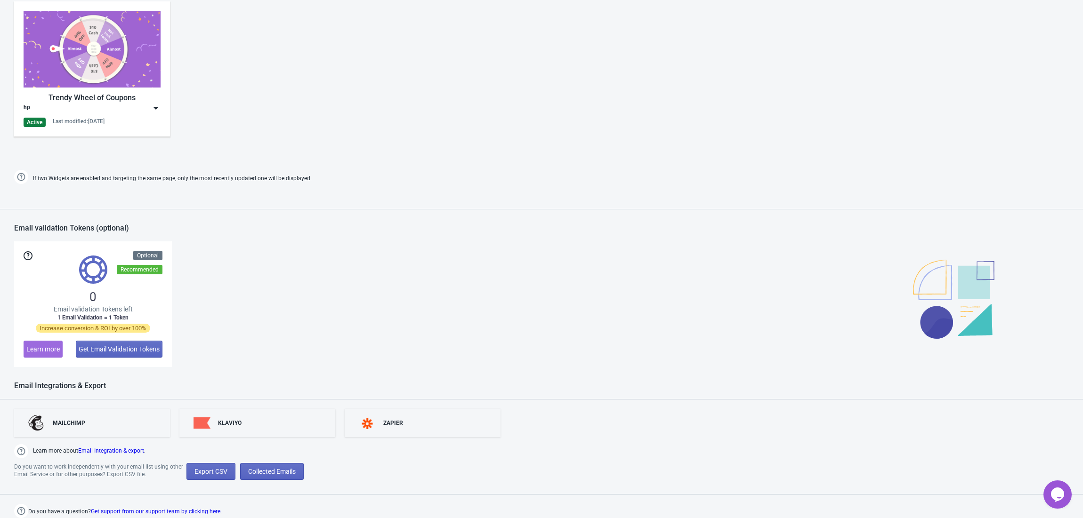
click at [808, 110] on div "Trendy Wheel of Coupons hp Active Last modified: [DATE]" at bounding box center [541, 76] width 1083 height 169
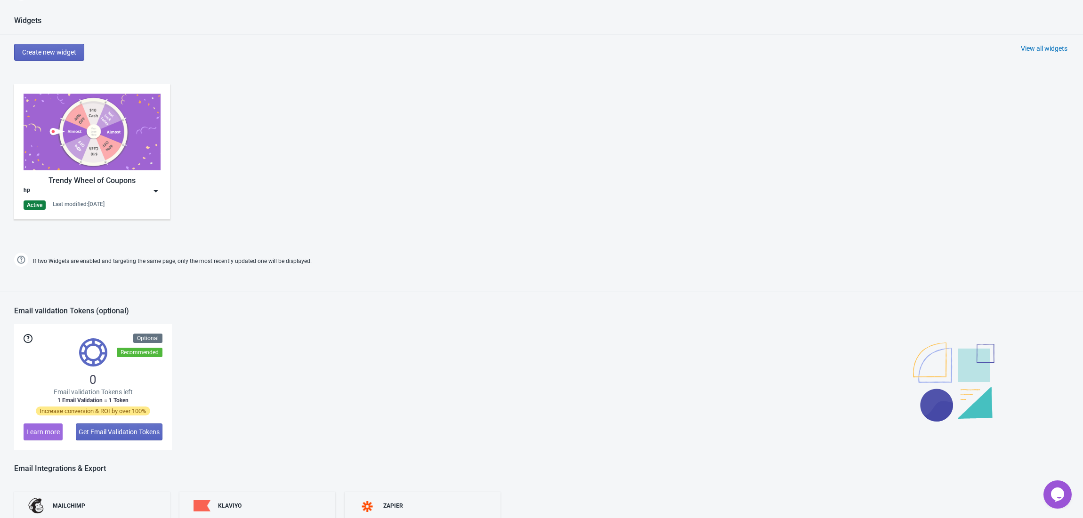
scroll to position [548, 0]
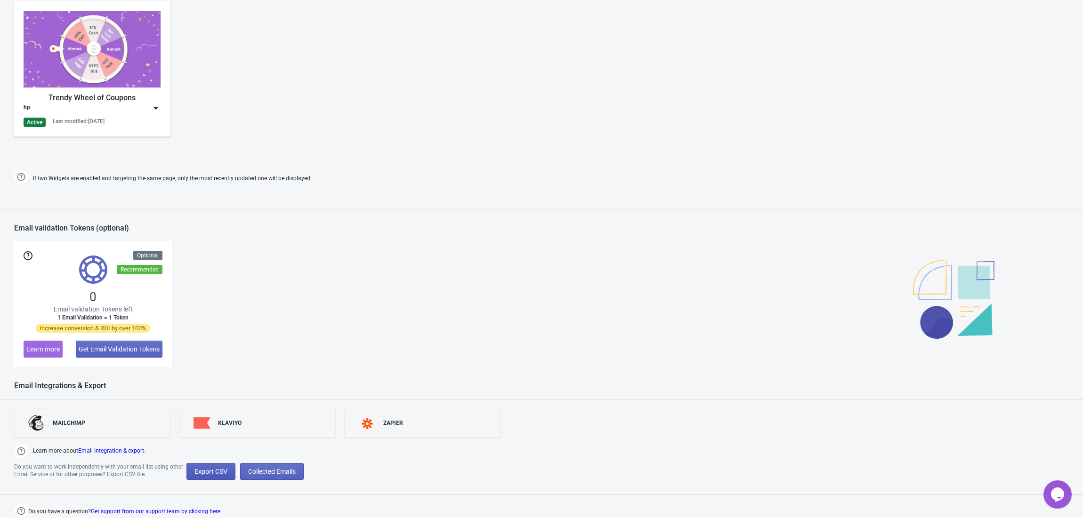
click at [218, 477] on button "Export CSV" at bounding box center [210, 471] width 49 height 17
select select "2025"
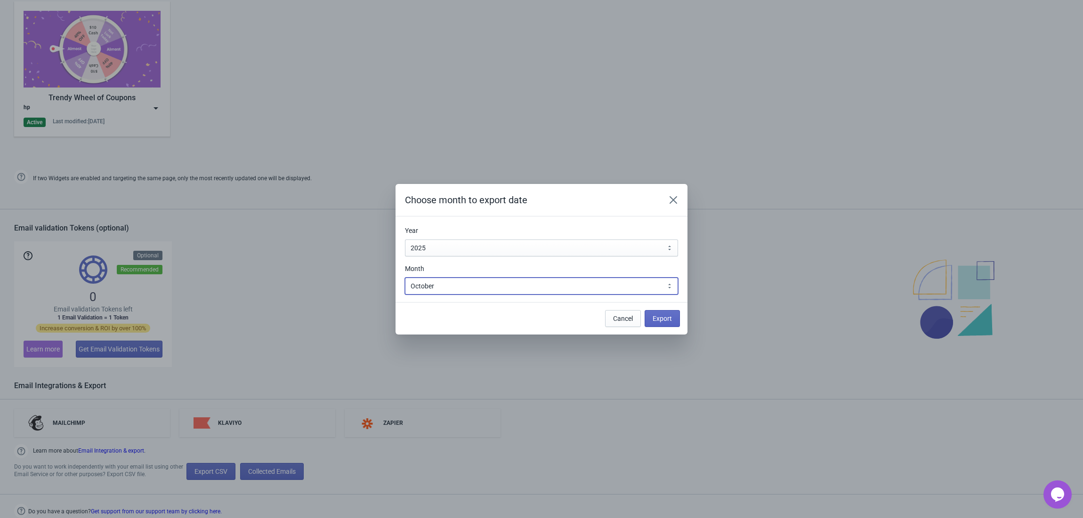
click at [468, 290] on select "January February March April May June July August September October November De…" at bounding box center [541, 286] width 273 height 17
click at [471, 282] on select "January February March April May June July August September October November De…" at bounding box center [541, 286] width 273 height 17
select select "1"
click at [405, 278] on select "January February March April May June July August September October November De…" at bounding box center [541, 286] width 273 height 17
click at [670, 321] on span "Export" at bounding box center [662, 319] width 19 height 8
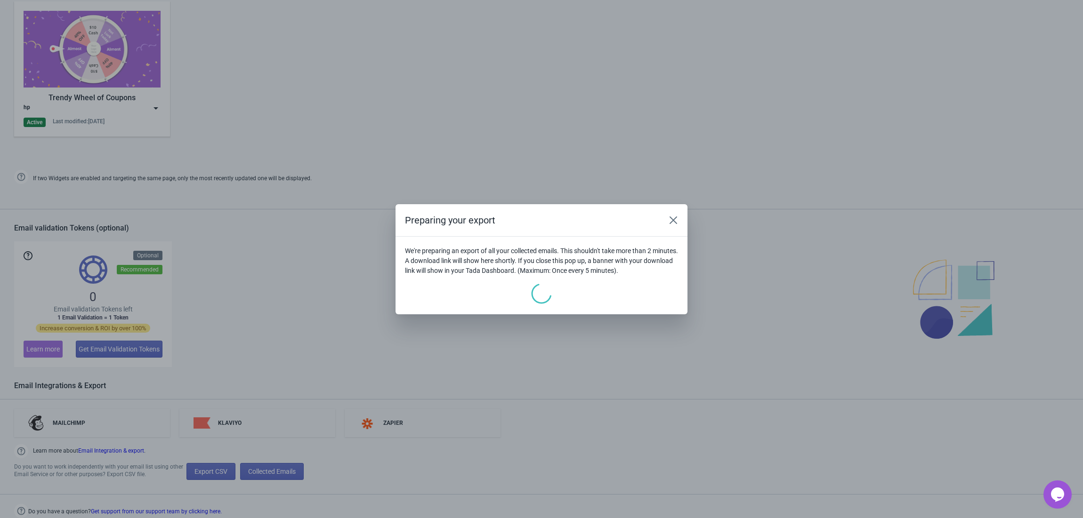
scroll to position [0, 0]
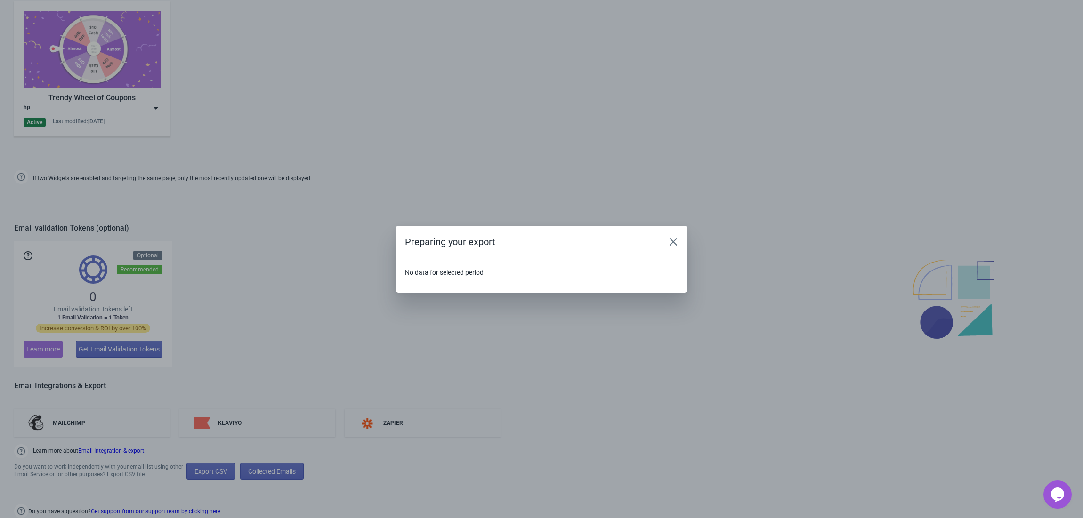
click at [438, 266] on section "No data for selected period" at bounding box center [541, 275] width 292 height 34
click at [432, 255] on div at bounding box center [432, 255] width 0 height 0
click at [592, 266] on section "No data for selected period" at bounding box center [541, 275] width 292 height 34
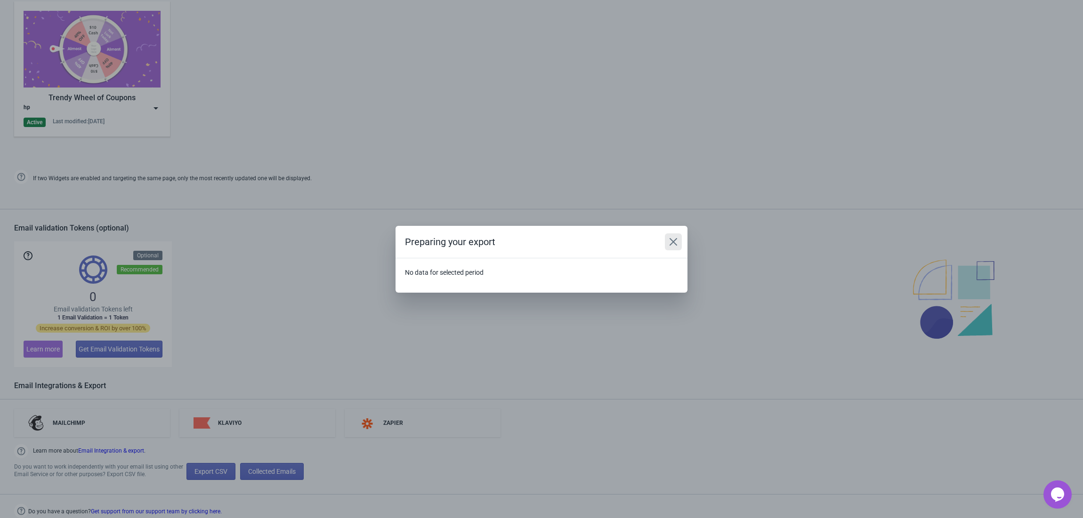
click at [676, 243] on icon "Close" at bounding box center [673, 241] width 9 height 9
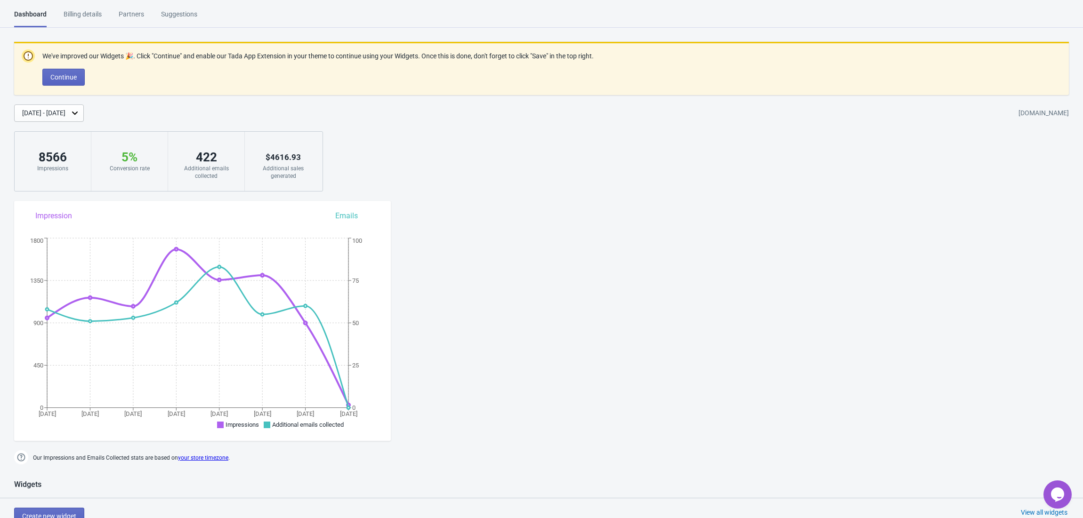
scroll to position [548, 0]
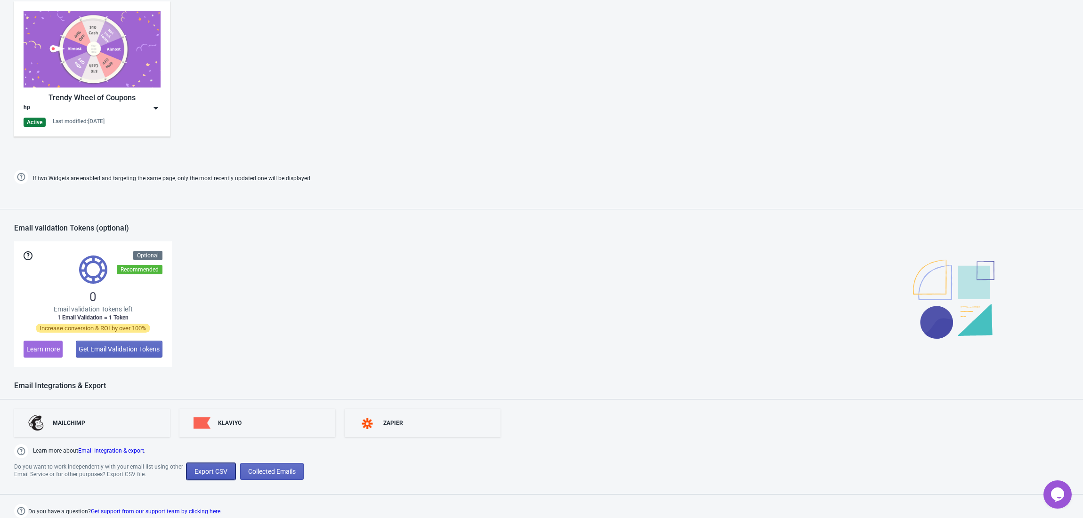
click at [213, 473] on span "Export CSV" at bounding box center [210, 472] width 33 height 8
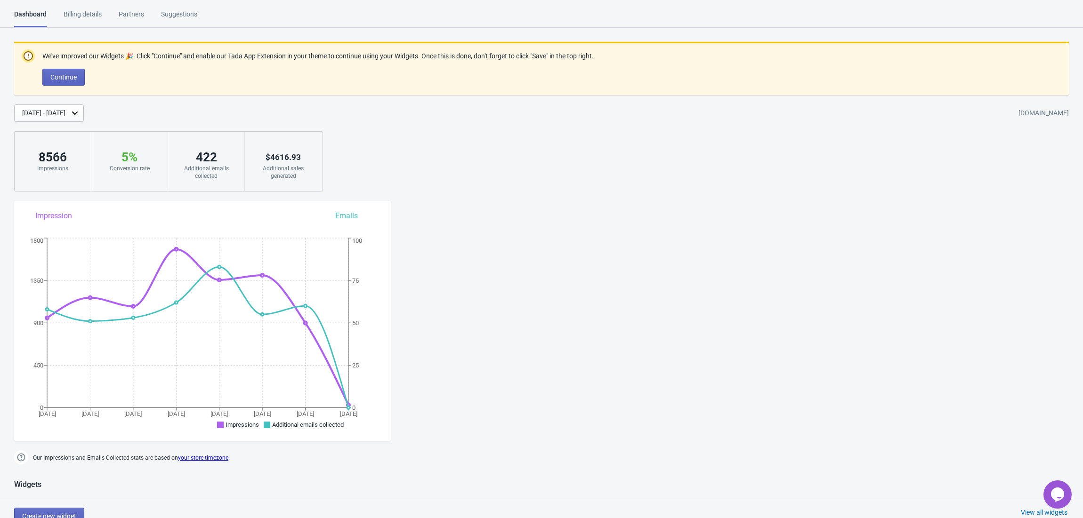
select select "2025"
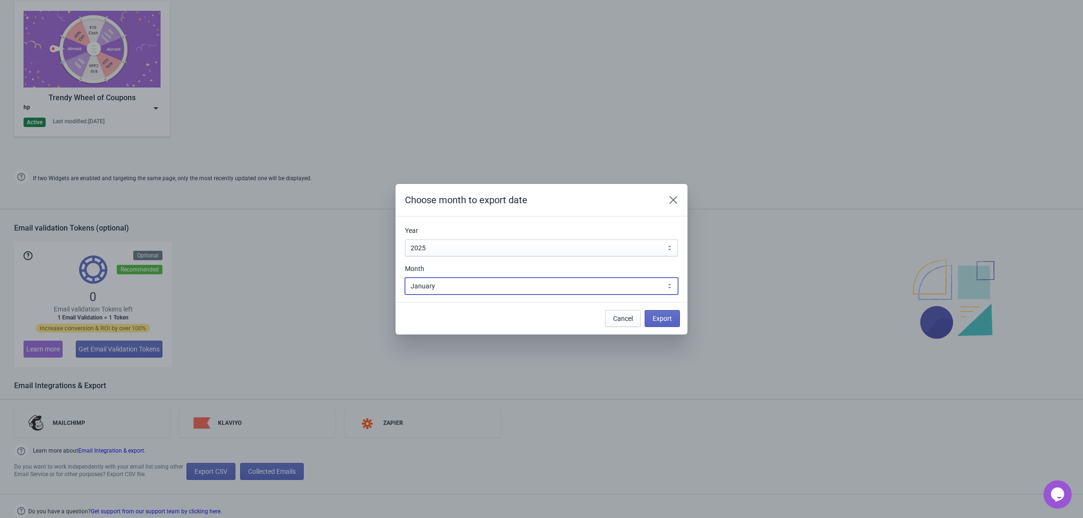
click at [449, 288] on select "January February March April May June July August September October November De…" at bounding box center [541, 286] width 273 height 17
click at [405, 278] on select "January February March April May June July August September October November De…" at bounding box center [541, 286] width 273 height 17
click at [662, 320] on span "Export" at bounding box center [662, 319] width 19 height 8
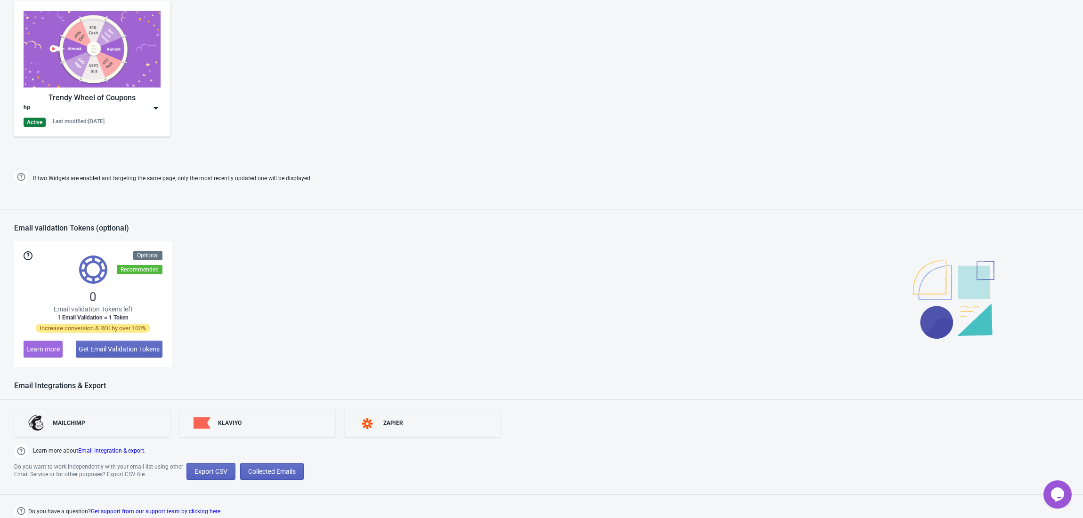
click at [781, 133] on div "Trendy Wheel of Coupons hp Active Last modified: [DATE]" at bounding box center [541, 76] width 1083 height 169
click at [202, 476] on button "Export CSV" at bounding box center [210, 471] width 49 height 17
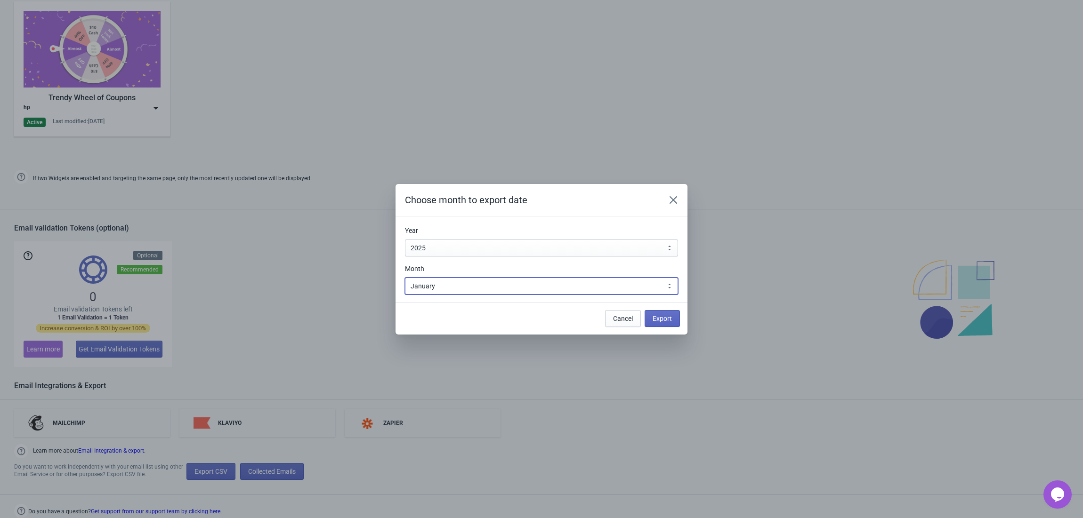
click at [616, 284] on select "January February March April May June July August September October November De…" at bounding box center [541, 286] width 273 height 17
click at [466, 247] on select "2010 2011 2012 2013 2014 2015 2016 2017 2018 2019 2020 2021 2022 2023 2024 2025…" at bounding box center [541, 248] width 273 height 17
select select "2024"
click at [405, 240] on select "2010 2011 2012 2013 2014 2015 2016 2017 2018 2019 2020 2021 2022 2023 2024 2025…" at bounding box center [541, 248] width 273 height 17
click at [439, 279] on select "January February March April May June July August September October November De…" at bounding box center [541, 286] width 273 height 17
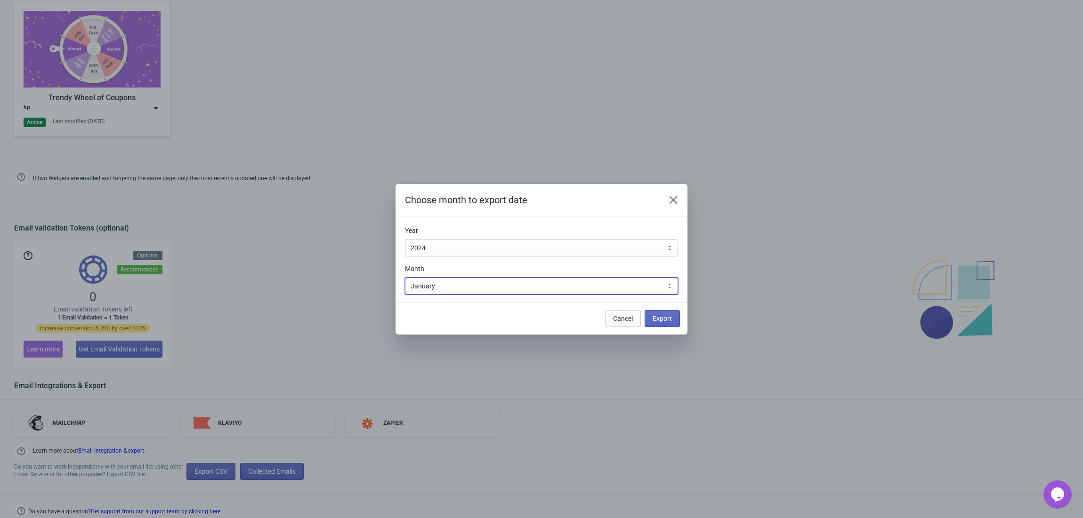
click at [441, 289] on select "January February March April May June July August September October November De…" at bounding box center [541, 286] width 273 height 17
select select "12"
click at [405, 278] on select "January February March April May June July August September October November De…" at bounding box center [541, 286] width 273 height 17
click at [671, 321] on span "Export" at bounding box center [662, 319] width 19 height 8
